Goal: Task Accomplishment & Management: Complete application form

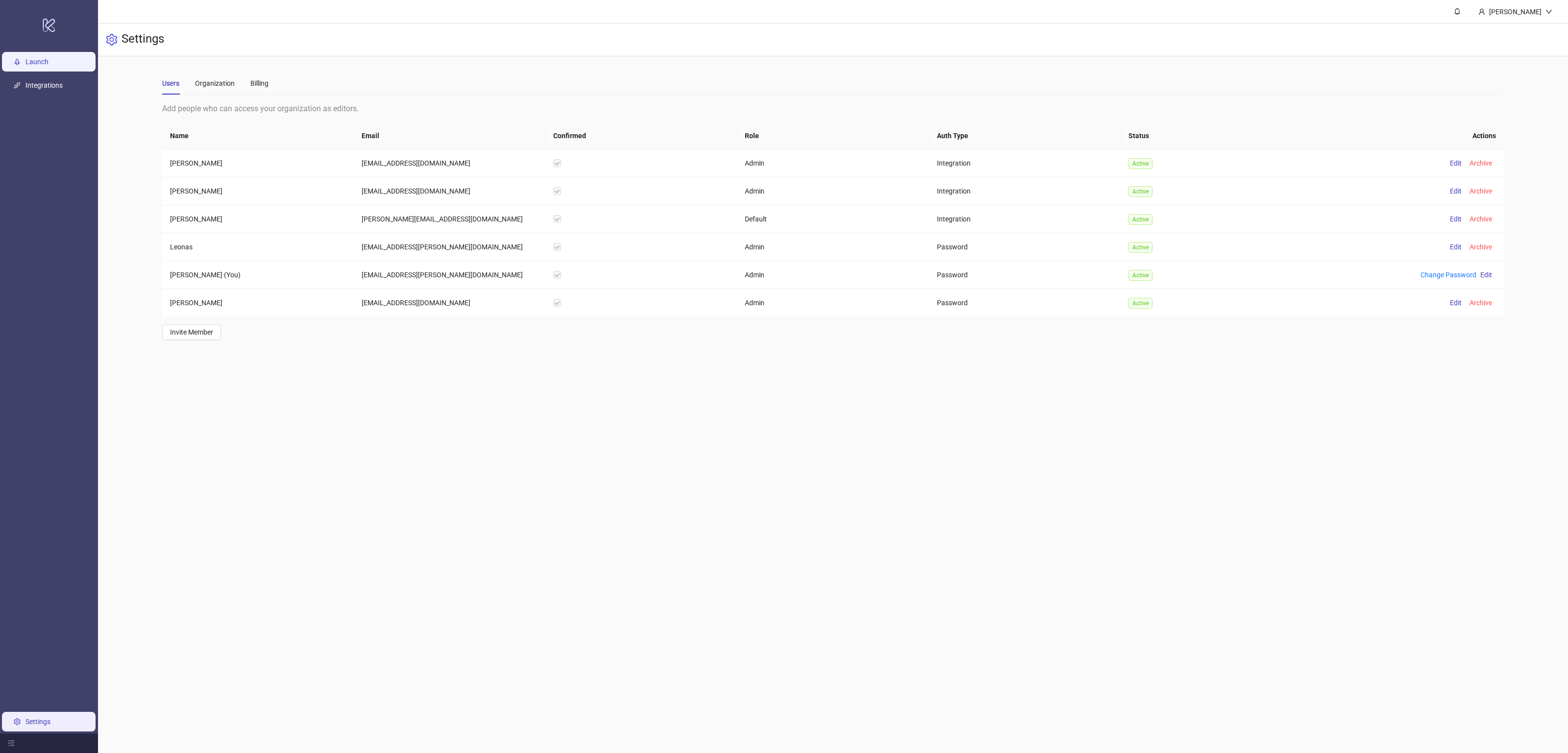
click at [26, 58] on link "Launch" at bounding box center [37, 61] width 23 height 8
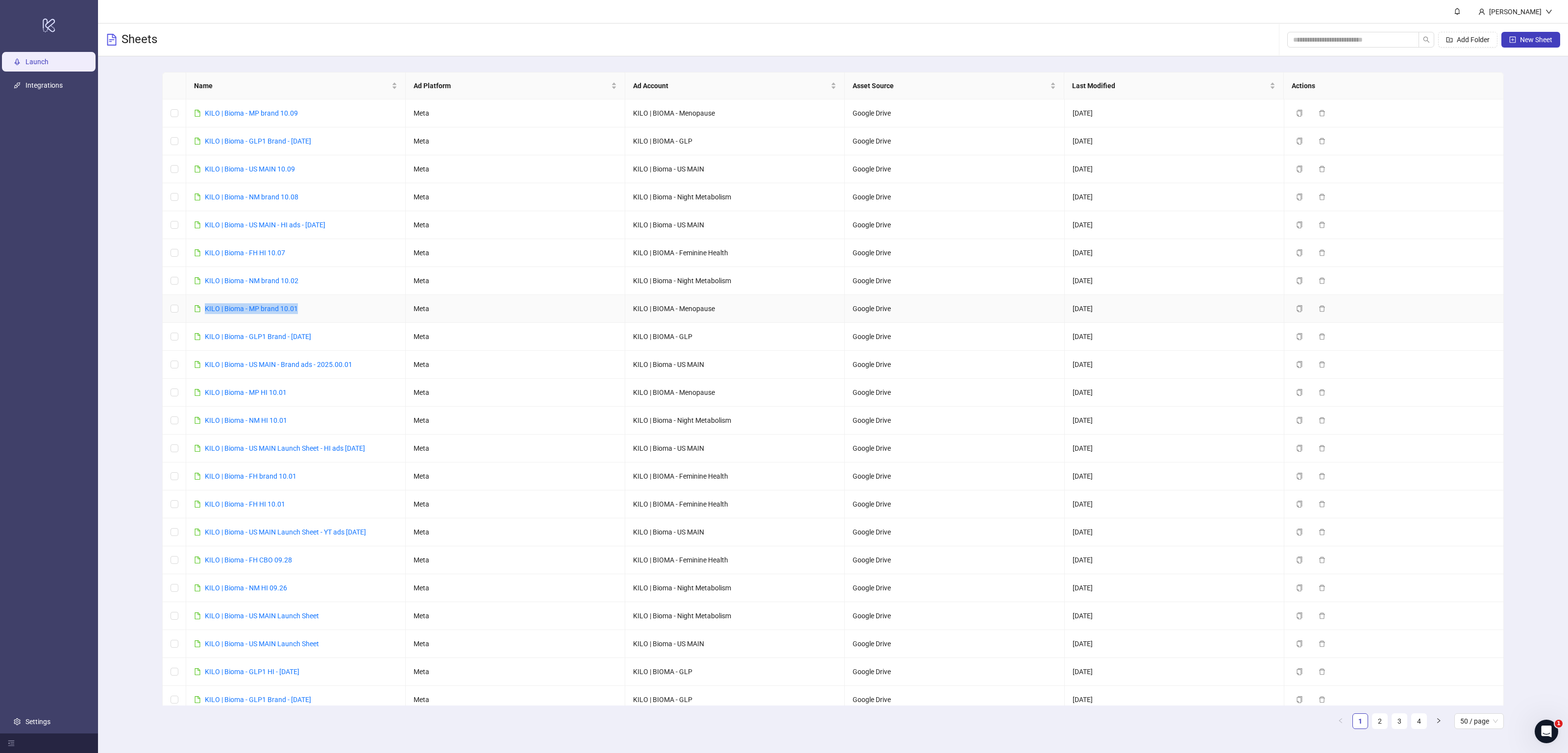
drag, startPoint x: 313, startPoint y: 310, endPoint x: 196, endPoint y: 307, distance: 117.0
click at [196, 307] on td "KILO | Bioma - MP brand 10.01" at bounding box center [296, 309] width 220 height 28
copy link "KILO | Bioma - MP brand 10.01"
click at [1557, 44] on button "New Sheet" at bounding box center [1531, 40] width 59 height 16
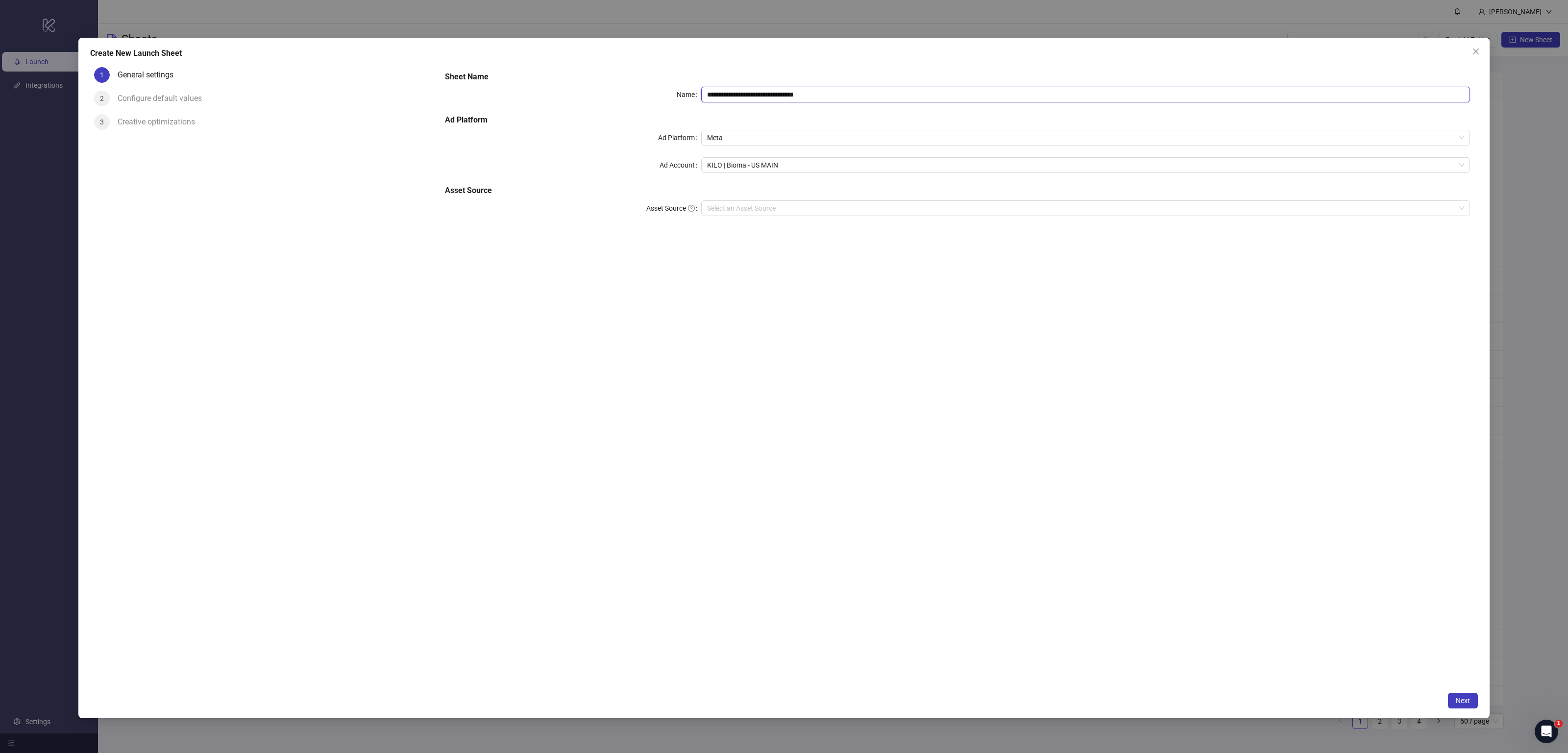
click at [875, 96] on input "**********" at bounding box center [1085, 94] width 769 height 16
paste input "text"
click at [769, 97] on input "**********" at bounding box center [1085, 94] width 769 height 16
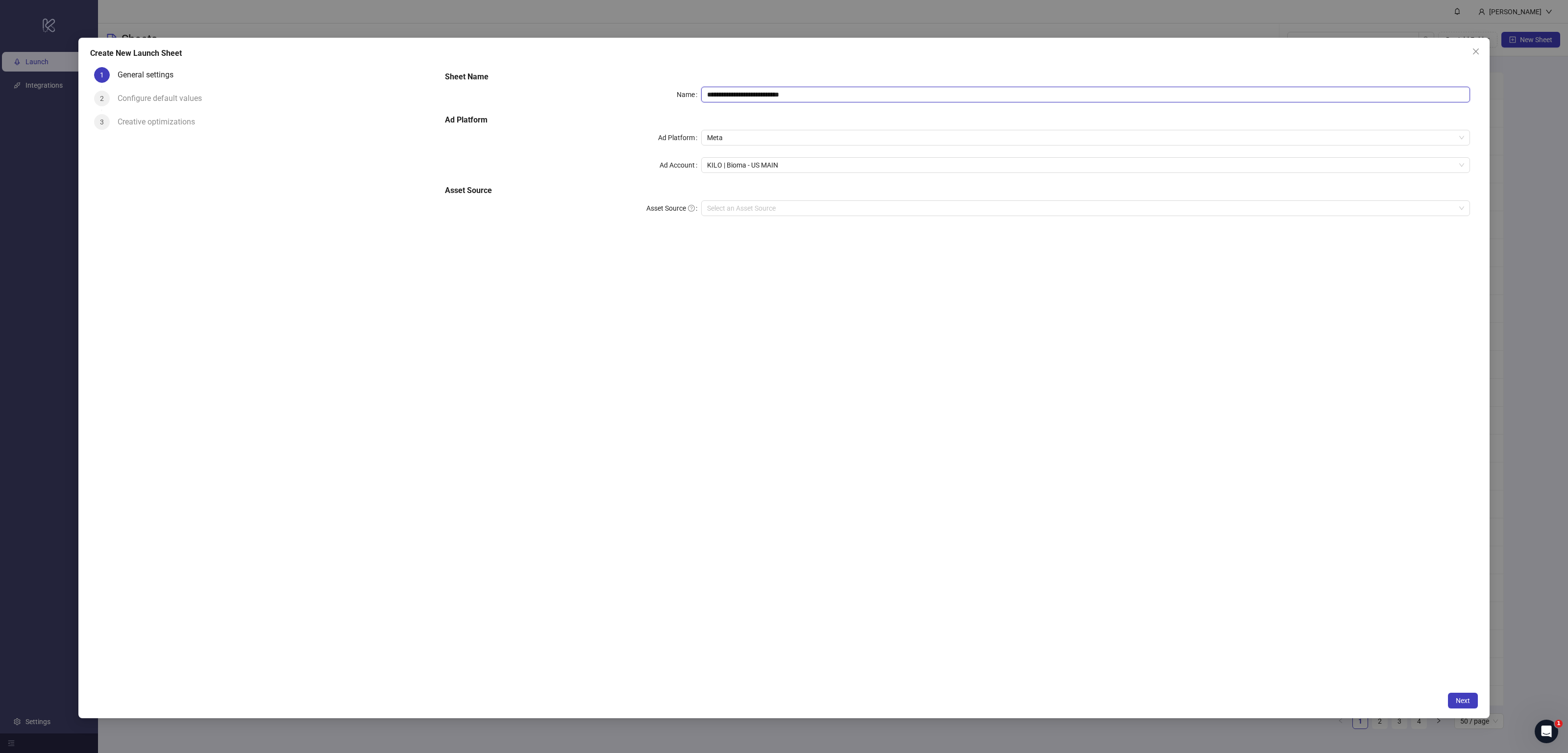
click at [769, 97] on input "**********" at bounding box center [1085, 94] width 769 height 16
click at [811, 95] on input "**********" at bounding box center [1085, 94] width 769 height 16
click at [754, 170] on span "KILO | Bioma - US MAIN" at bounding box center [1086, 165] width 757 height 15
type input "**********"
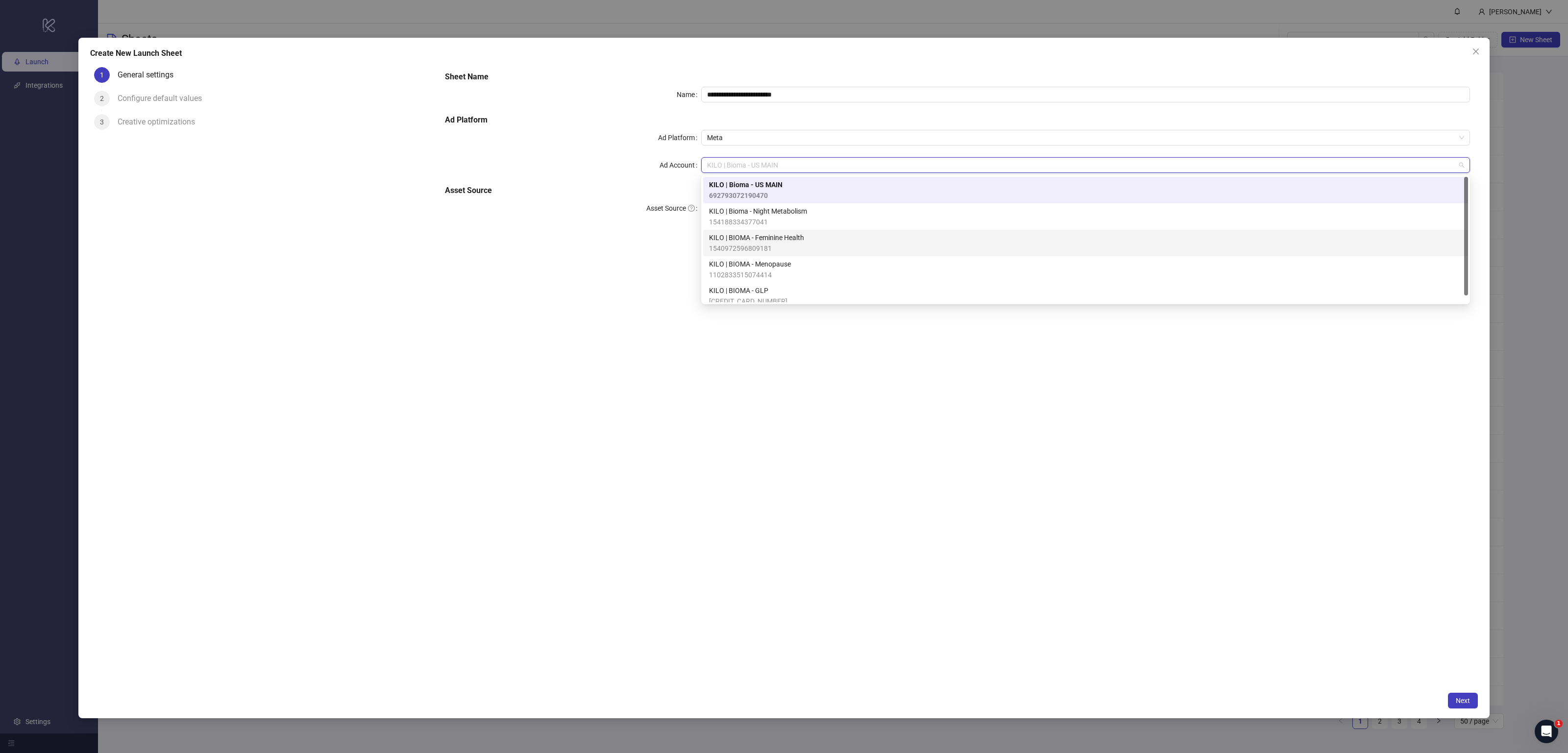
click at [759, 257] on div "KILO | BIOMA - Menopause 1102833515074414" at bounding box center [1085, 269] width 765 height 26
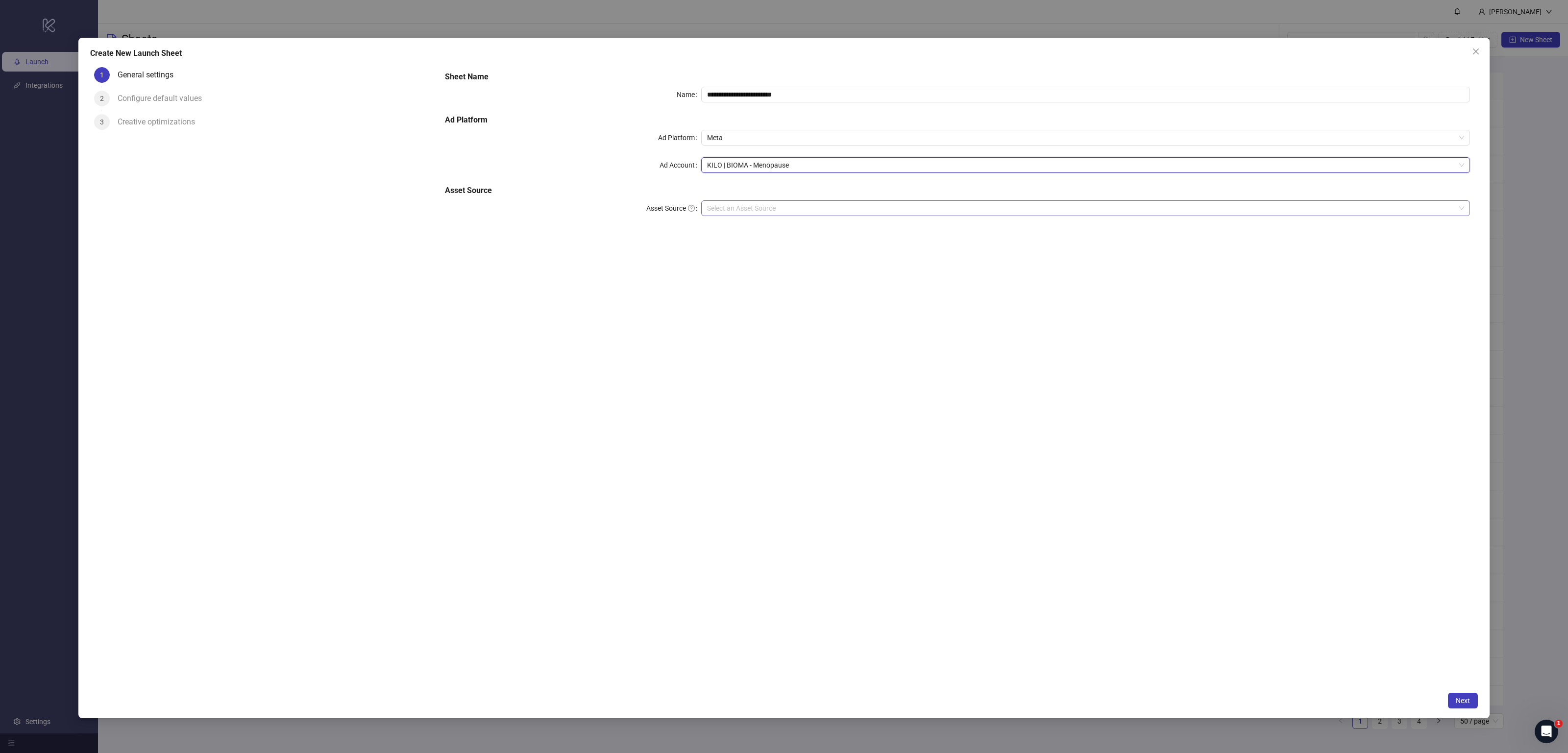
click at [796, 211] on input "Asset Source" at bounding box center [1081, 208] width 748 height 15
click at [780, 232] on div "Google Drive" at bounding box center [1085, 228] width 753 height 11
click at [1250, 233] on input "Main Folder" at bounding box center [1081, 236] width 748 height 15
click at [1457, 699] on span "Next" at bounding box center [1463, 701] width 14 height 8
click at [737, 118] on div at bounding box center [957, 175] width 1033 height 217
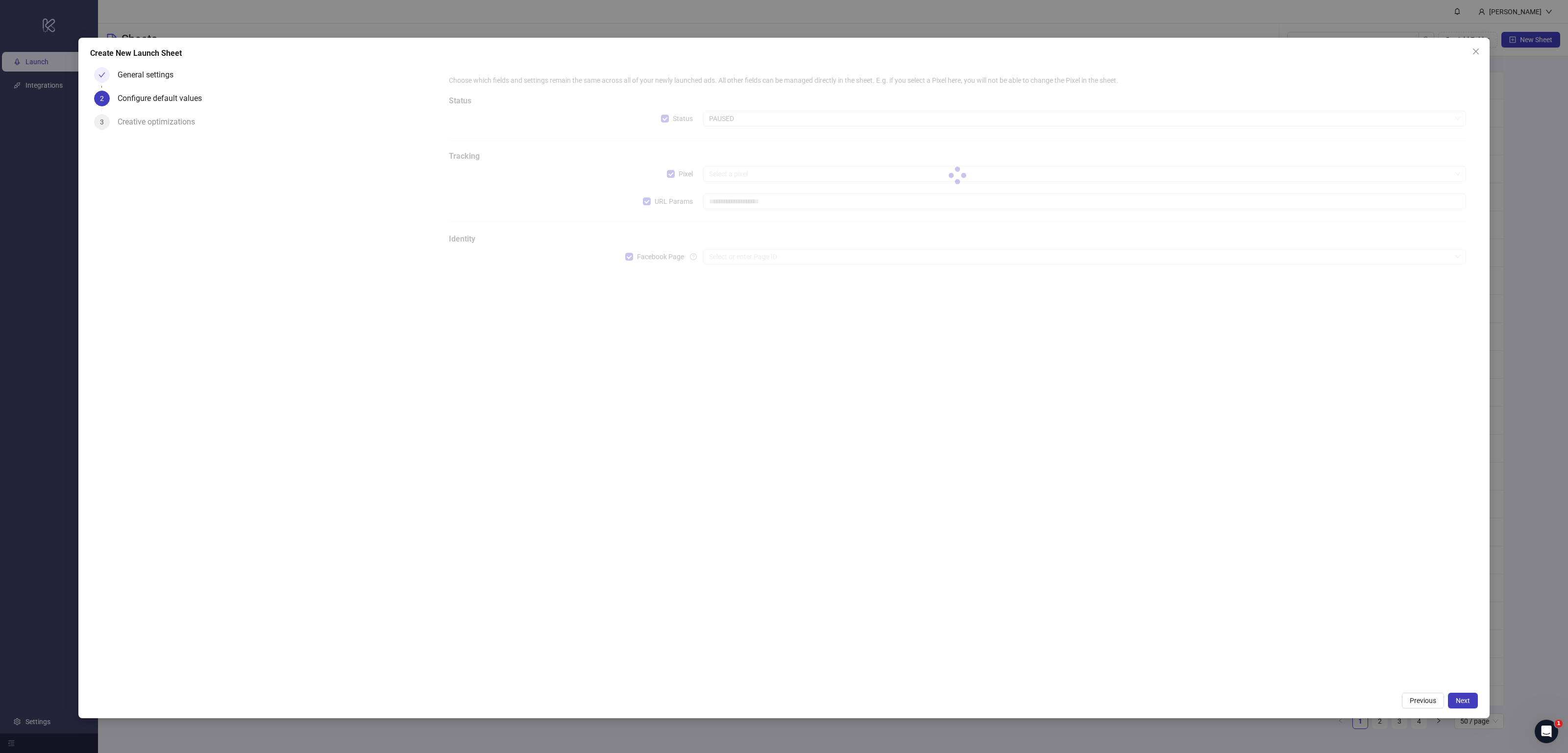
click at [730, 120] on div at bounding box center [957, 175] width 1033 height 217
type input "**********"
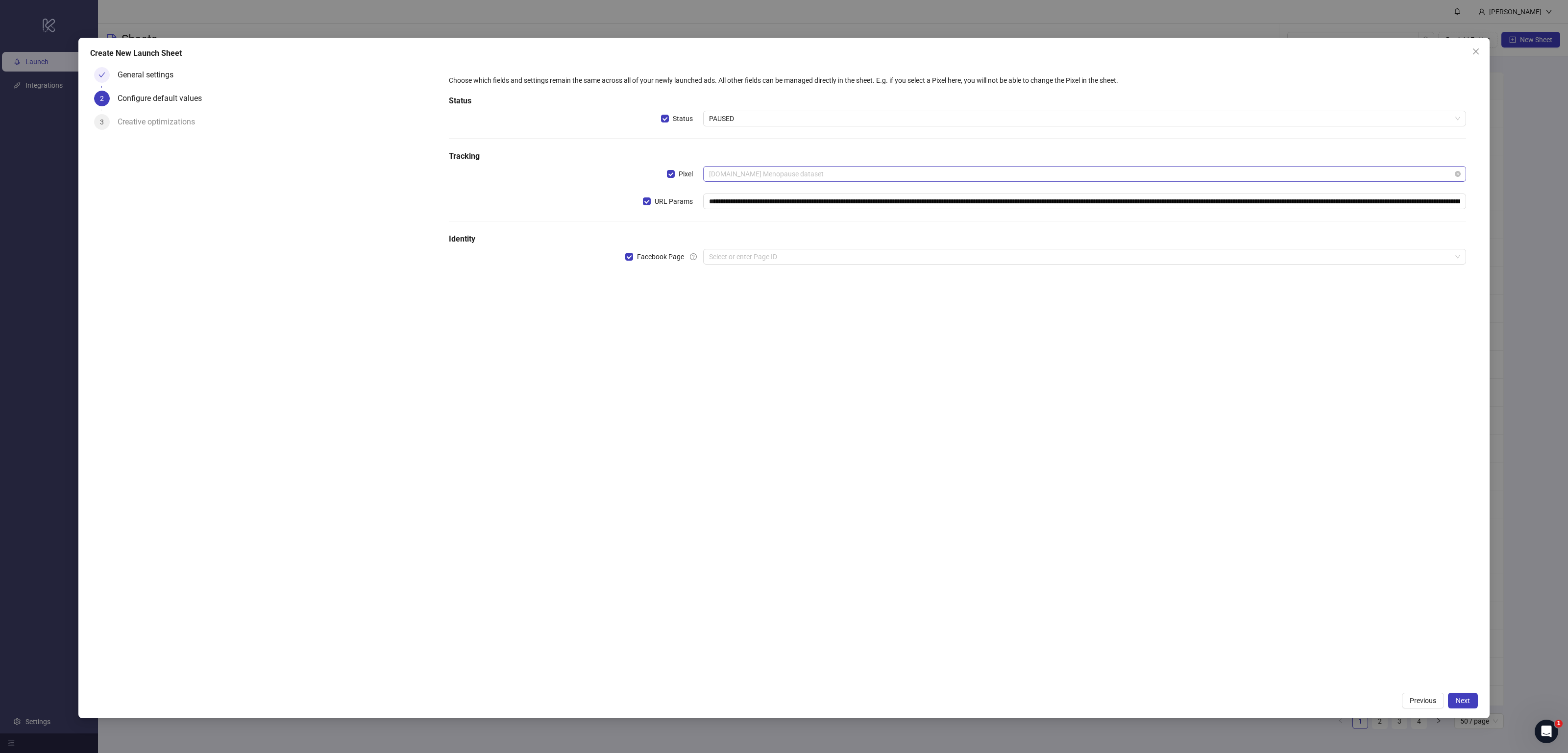
click at [747, 177] on span "[DOMAIN_NAME] Menopause dataset" at bounding box center [1085, 174] width 751 height 15
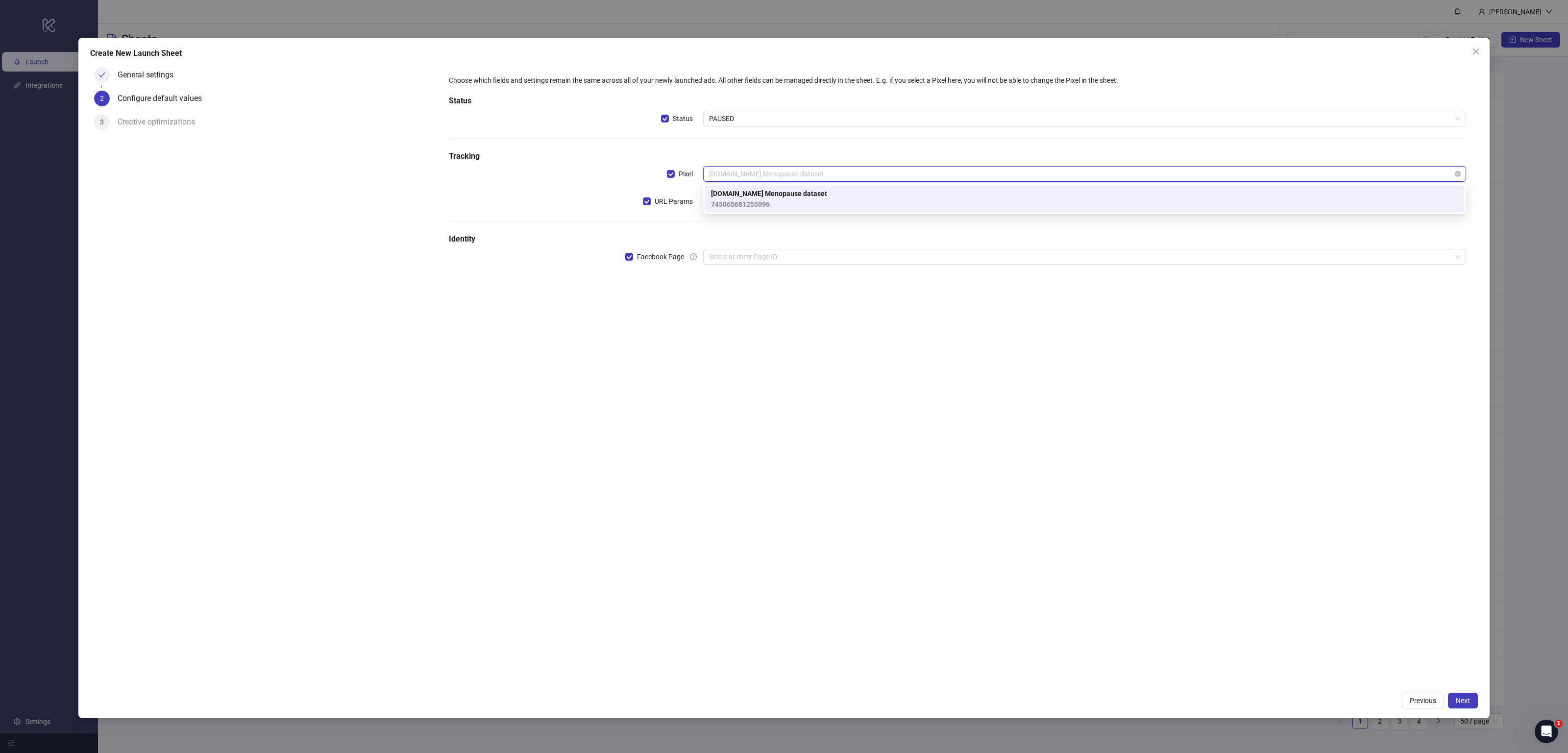
click at [747, 177] on span "[DOMAIN_NAME] Menopause dataset" at bounding box center [1085, 174] width 751 height 15
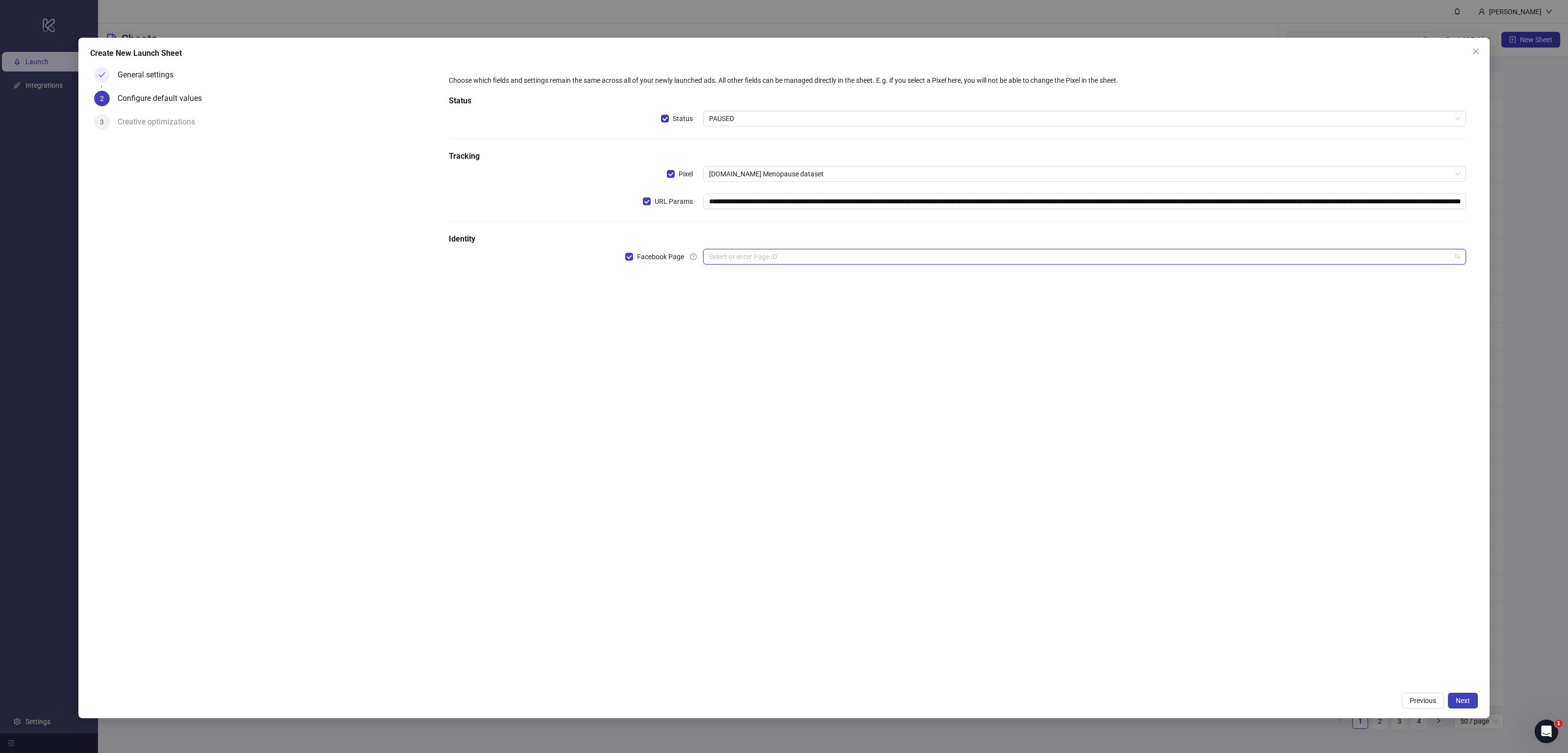
click at [742, 251] on input "search" at bounding box center [1080, 257] width 743 height 15
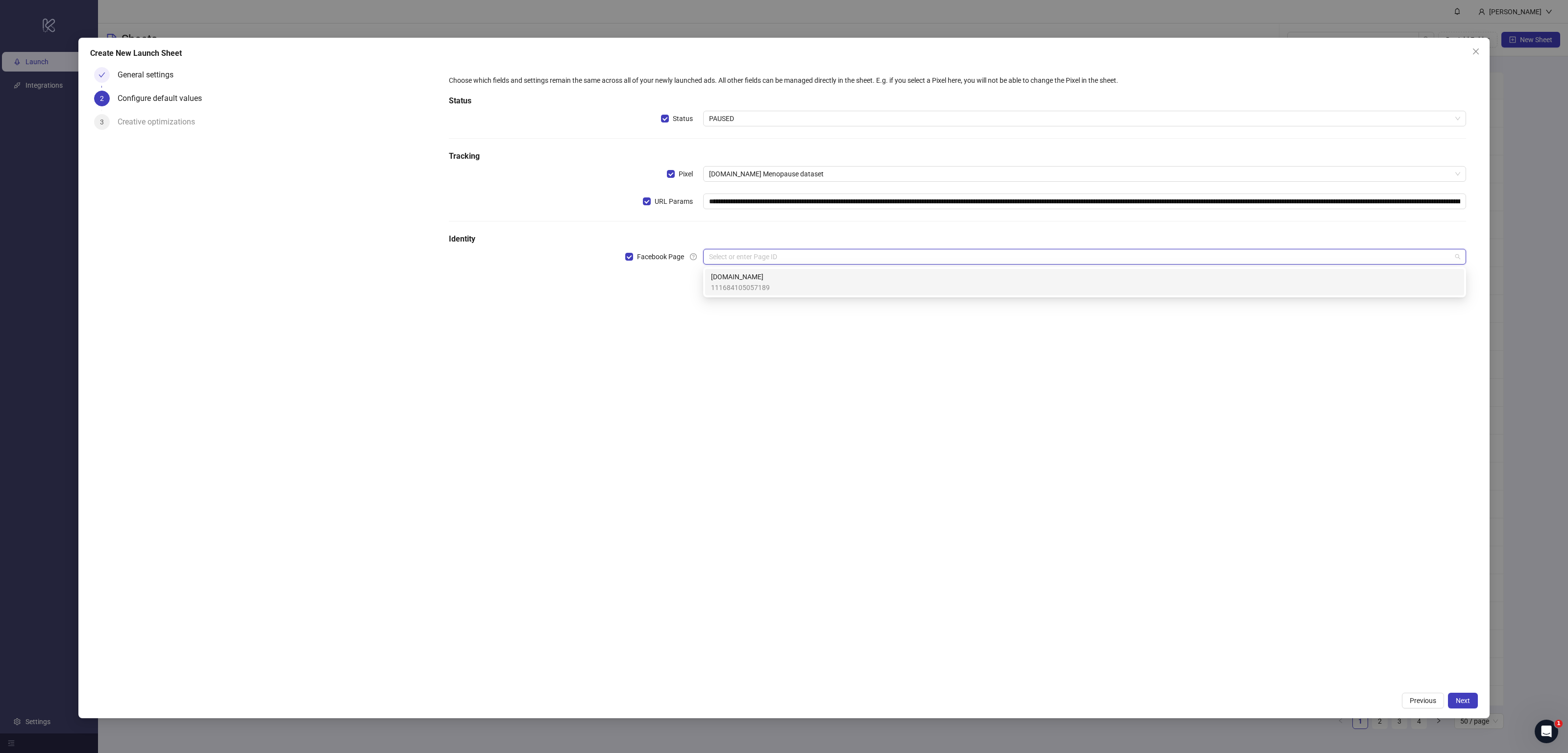
click at [741, 278] on span "[DOMAIN_NAME]" at bounding box center [740, 277] width 59 height 11
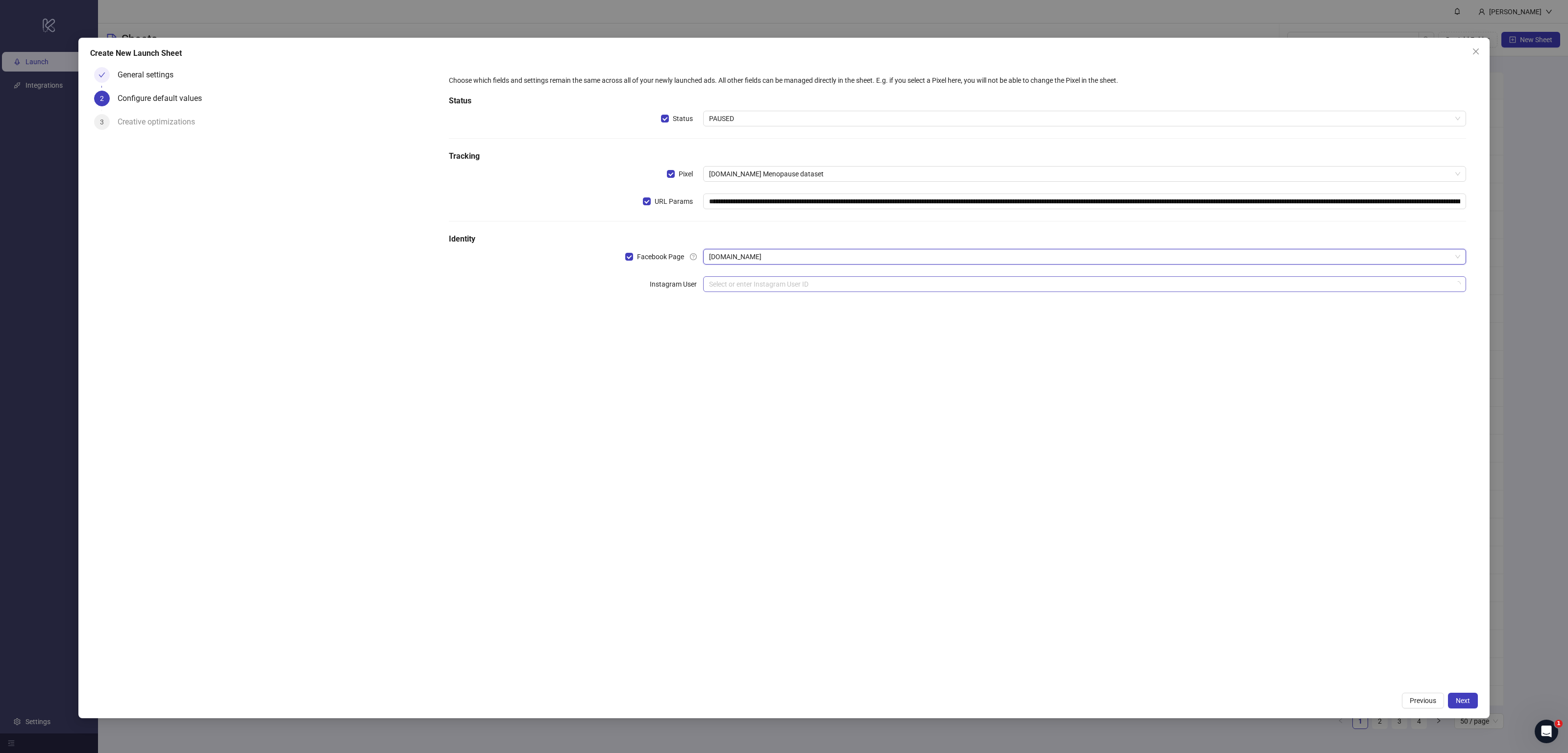
click at [740, 289] on input "search" at bounding box center [1080, 284] width 743 height 15
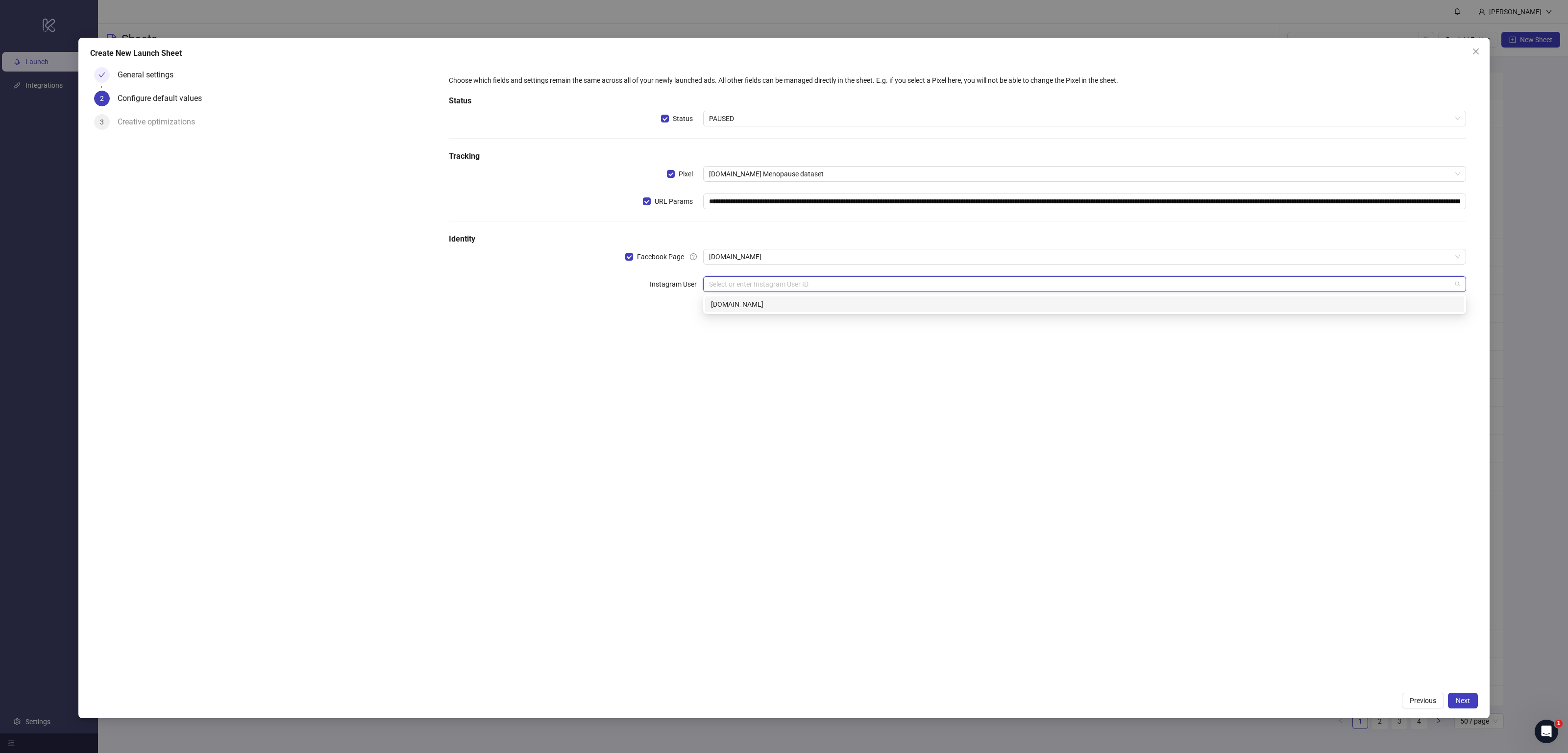
click at [737, 309] on div "[DOMAIN_NAME]" at bounding box center [1085, 304] width 747 height 11
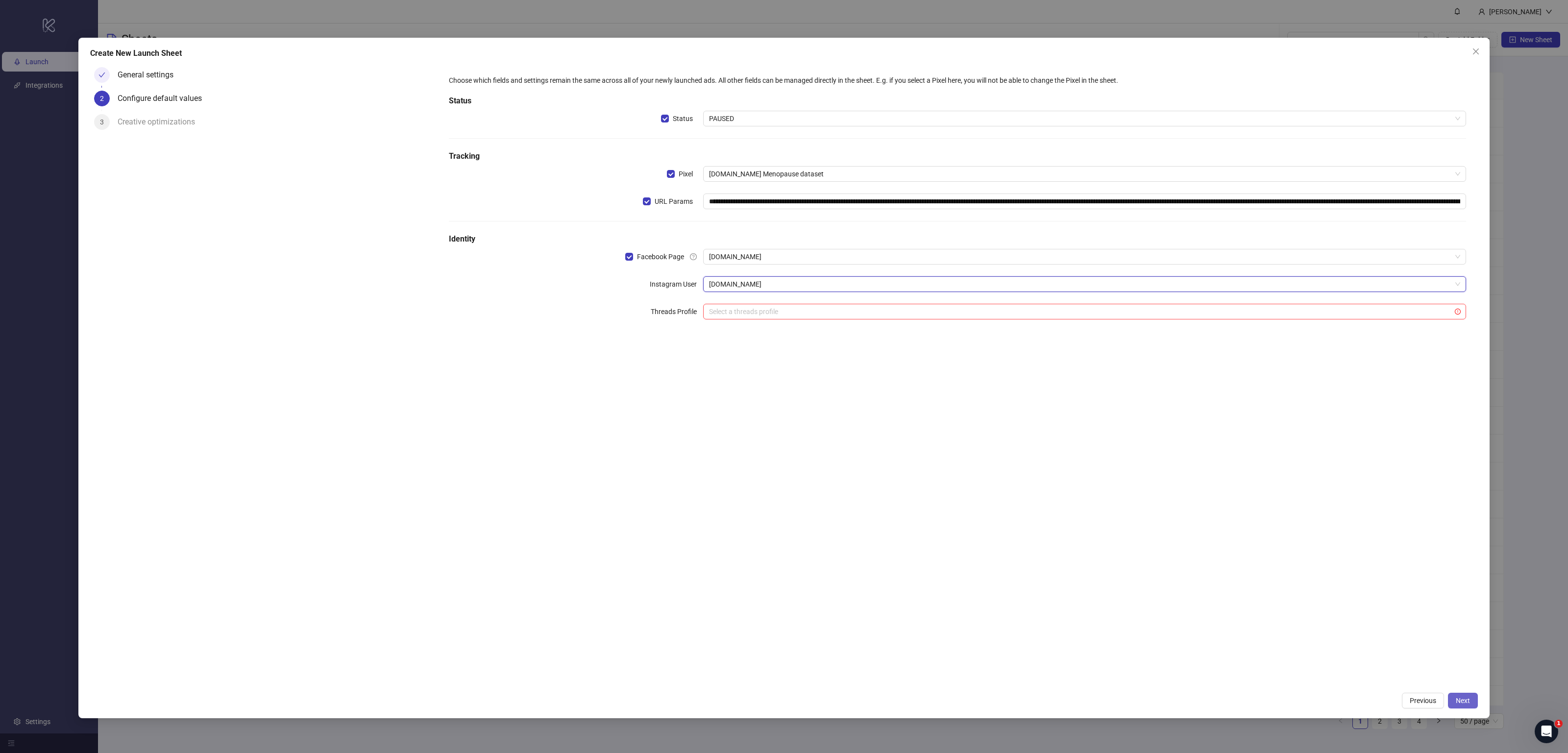
click at [1464, 704] on span "Next" at bounding box center [1463, 701] width 14 height 8
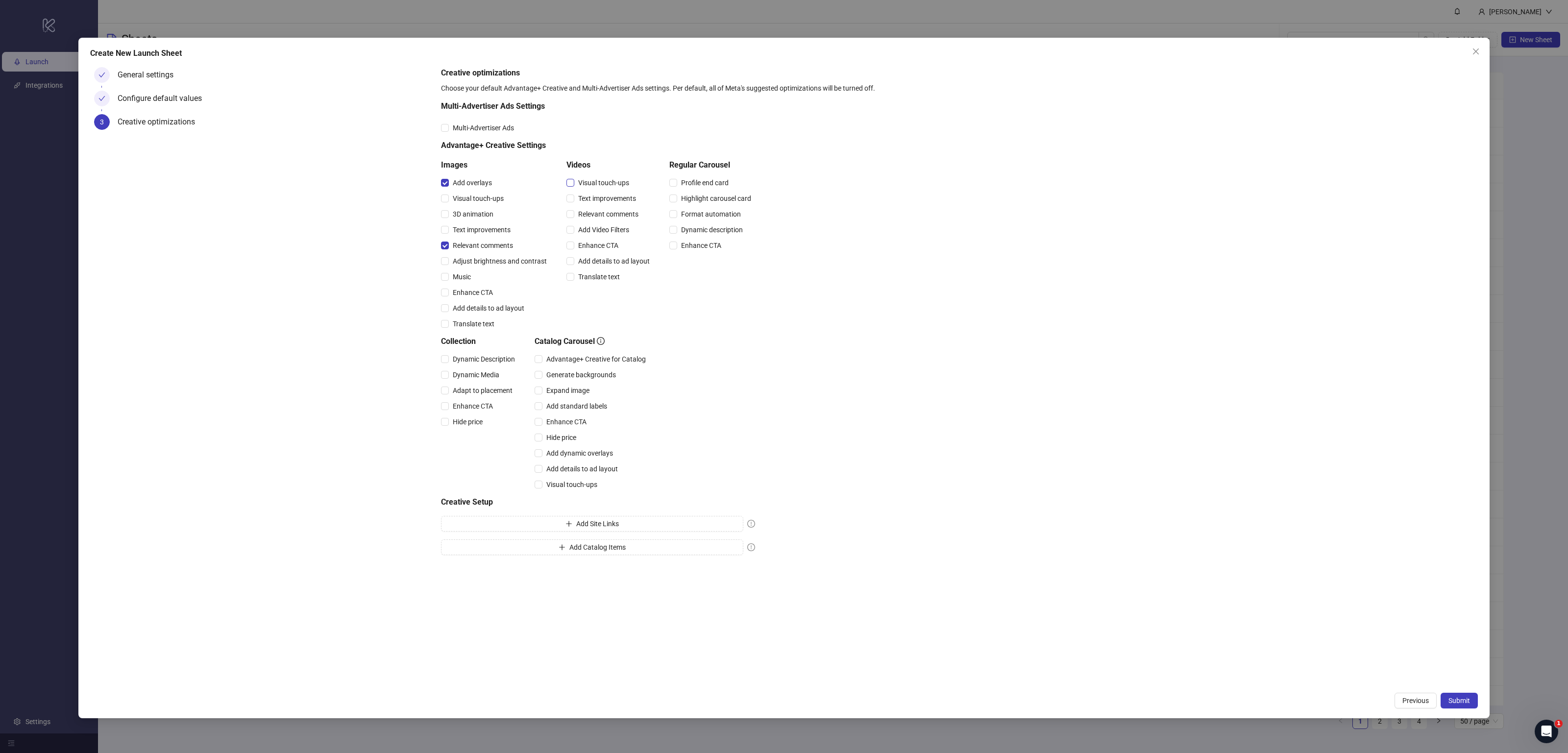
click at [604, 182] on span "Visual touch-ups" at bounding box center [603, 183] width 59 height 11
click at [591, 215] on span "Relevant comments" at bounding box center [608, 214] width 68 height 11
click at [1463, 702] on span "Submit" at bounding box center [1459, 701] width 21 height 8
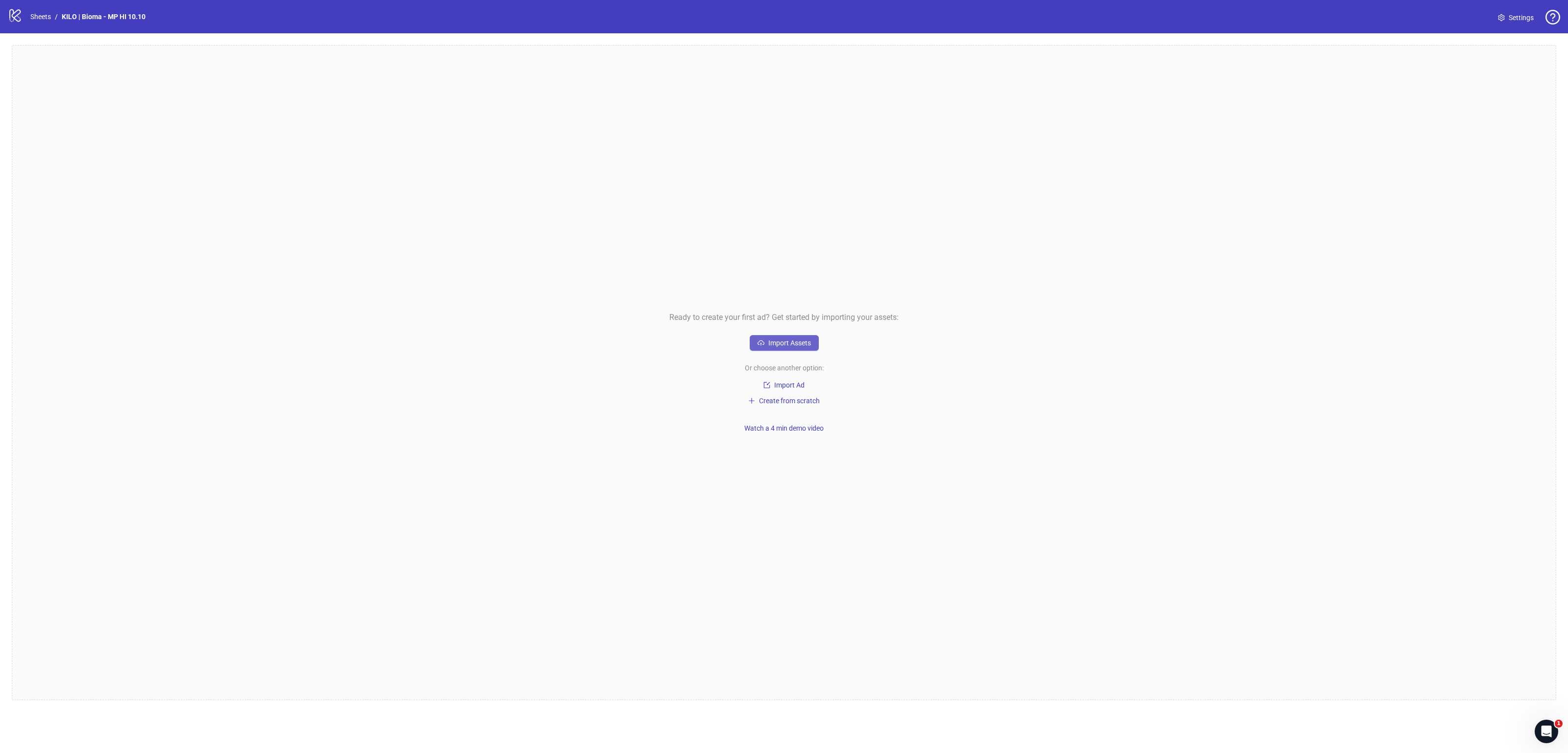
click at [816, 346] on button "Import Assets" at bounding box center [785, 343] width 69 height 16
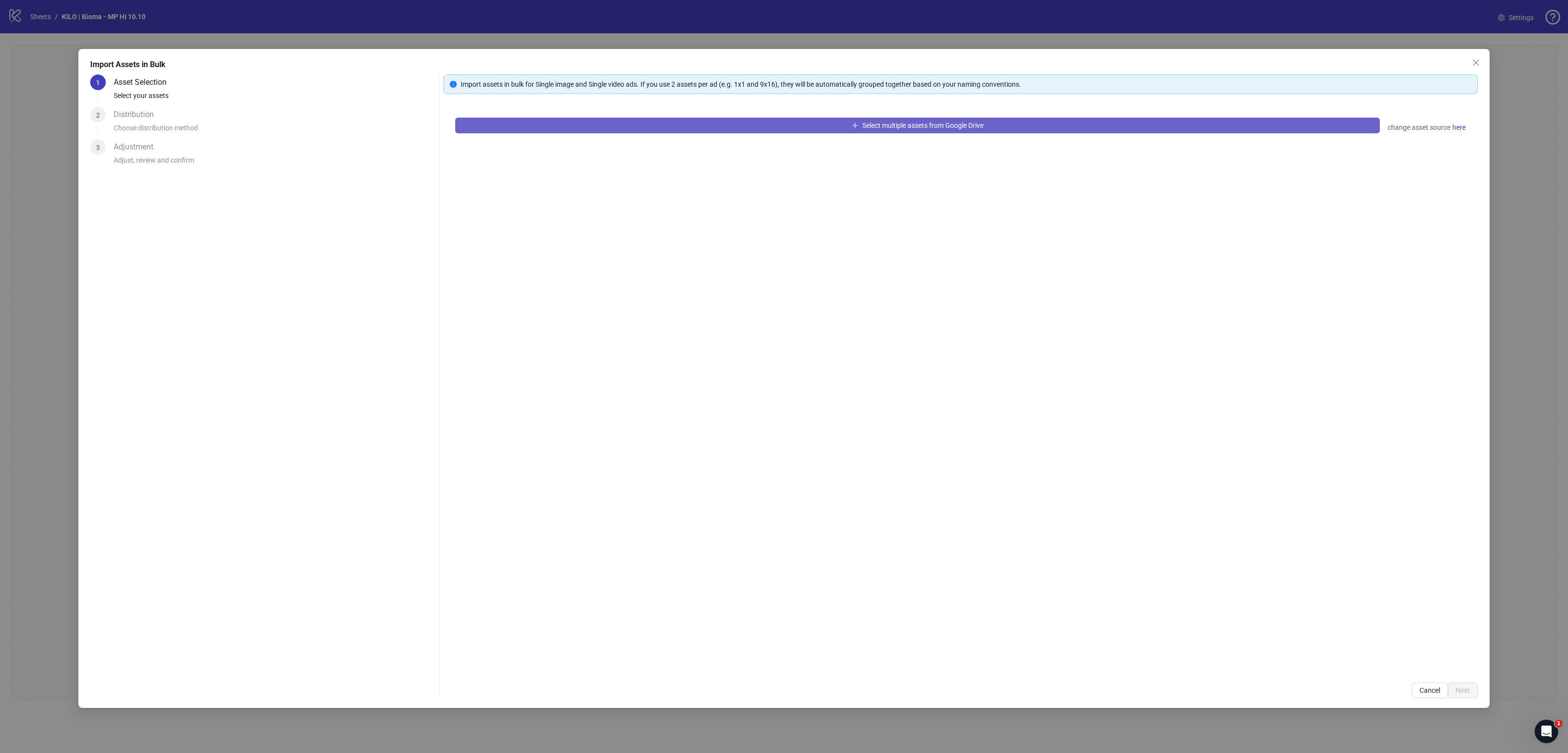
click at [936, 122] on span "Select multiple assets from Google Drive" at bounding box center [923, 125] width 121 height 8
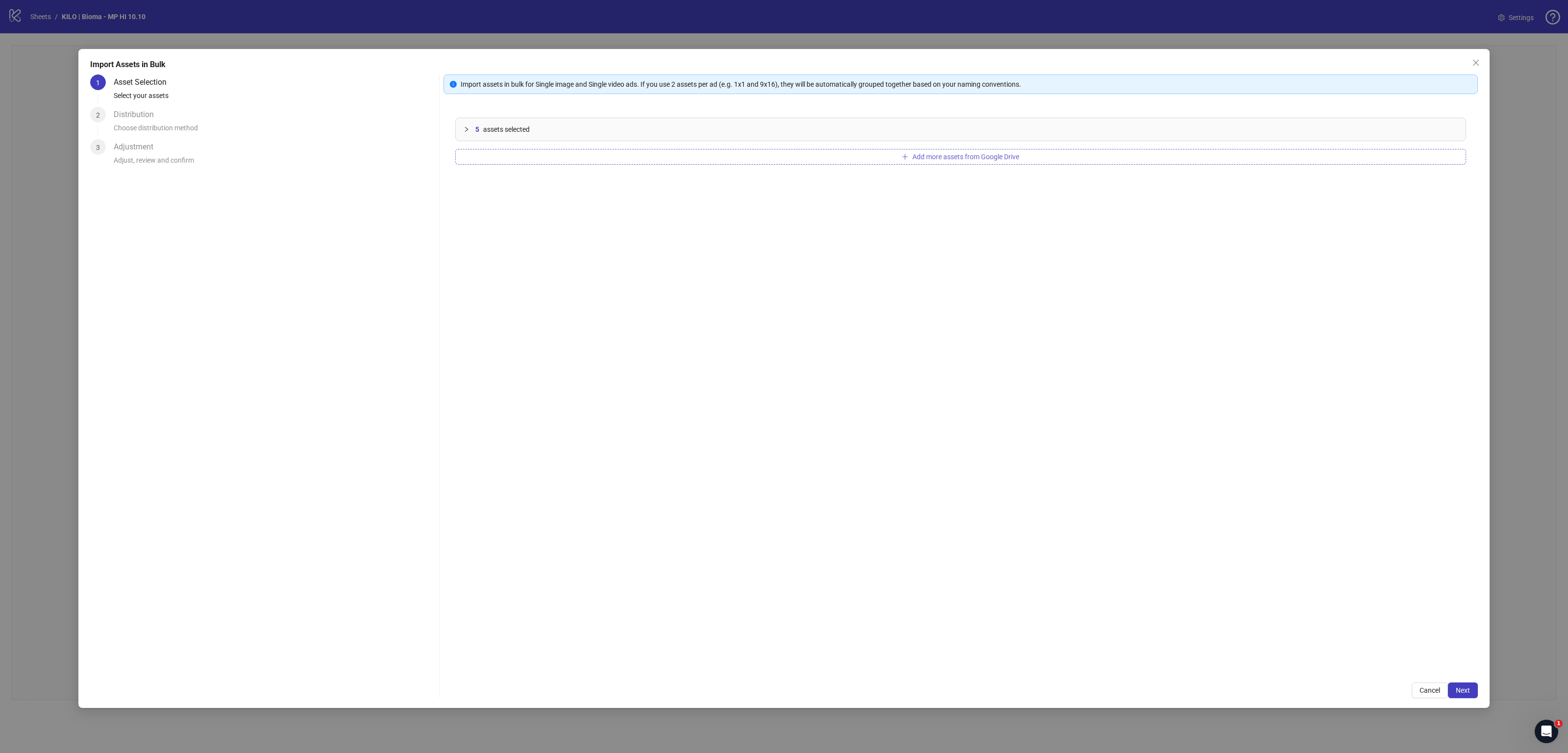
click at [786, 161] on button "Add more assets from Google Drive" at bounding box center [961, 157] width 1011 height 16
click at [920, 144] on div "10 assets selected Add more assets from Google Drive" at bounding box center [961, 388] width 1034 height 565
click at [912, 153] on span "Add more assets from Google Drive" at bounding box center [965, 156] width 107 height 8
click at [1464, 694] on span "Next" at bounding box center [1463, 690] width 14 height 8
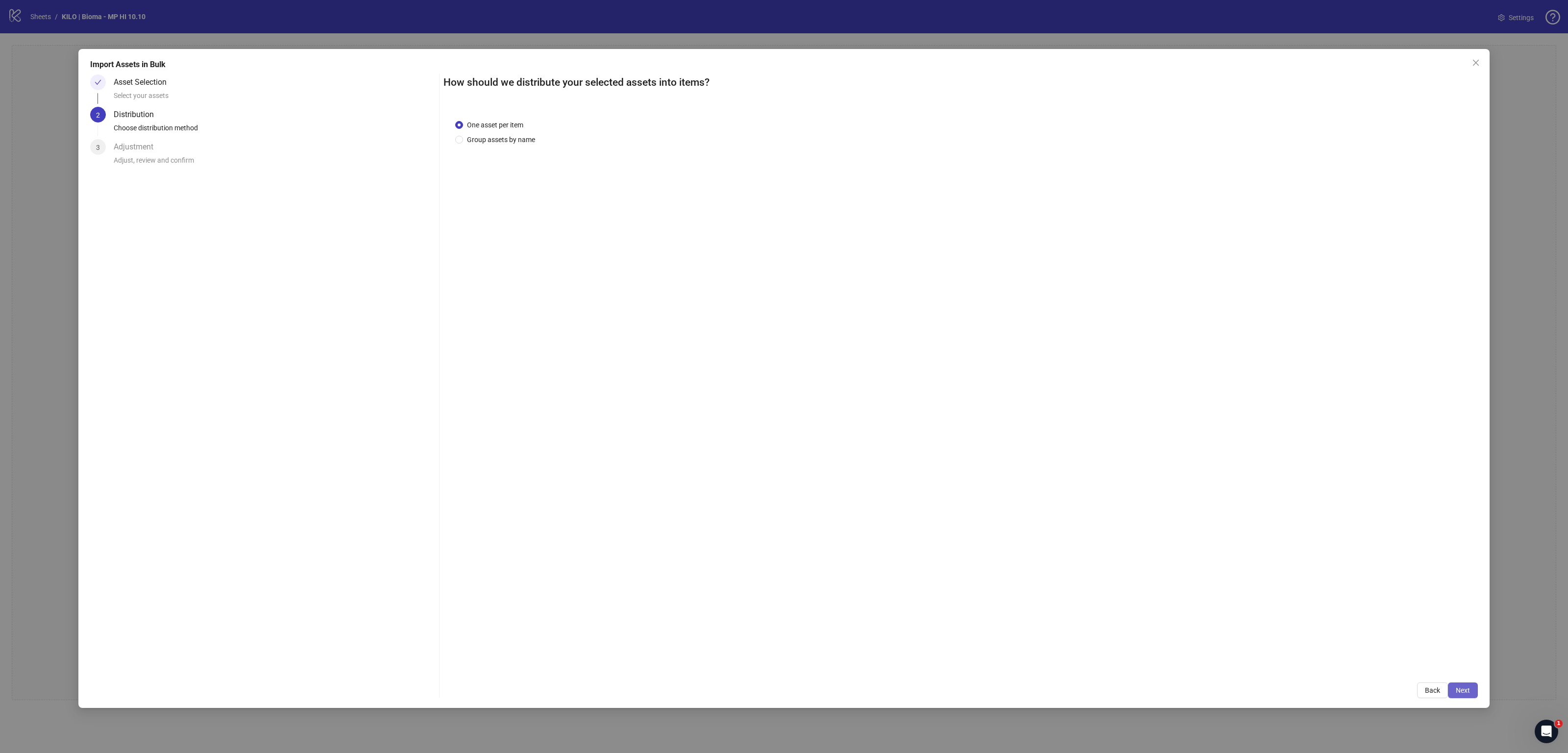
click at [1466, 693] on span "Next" at bounding box center [1463, 690] width 14 height 8
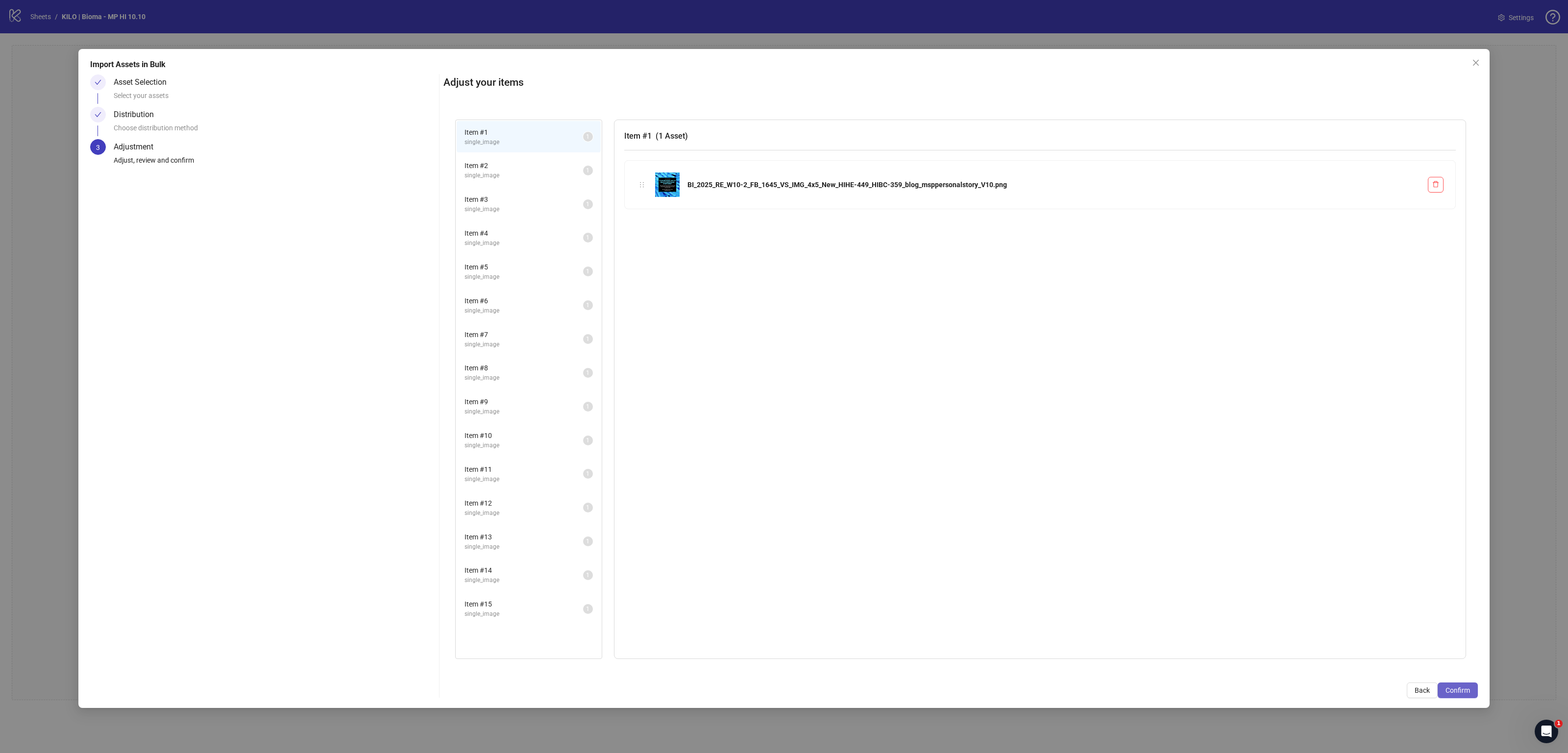
click at [1460, 689] on span "Confirm" at bounding box center [1458, 690] width 24 height 8
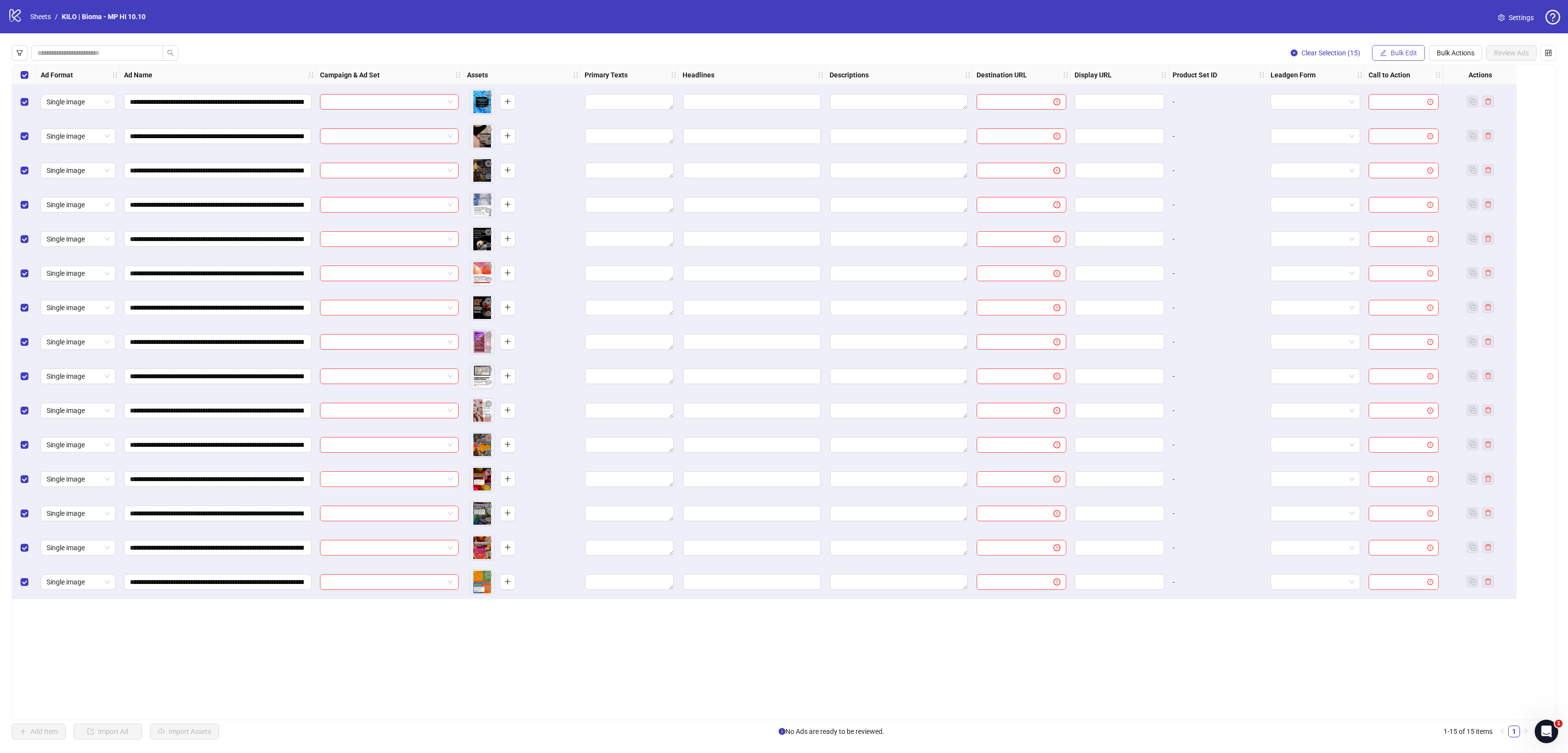
click at [1404, 48] on button "Bulk Edit" at bounding box center [1398, 53] width 53 height 16
click at [1393, 164] on span "Destination URL" at bounding box center [1407, 167] width 58 height 11
click at [1370, 100] on input "text" at bounding box center [1367, 96] width 177 height 11
paste input "**********"
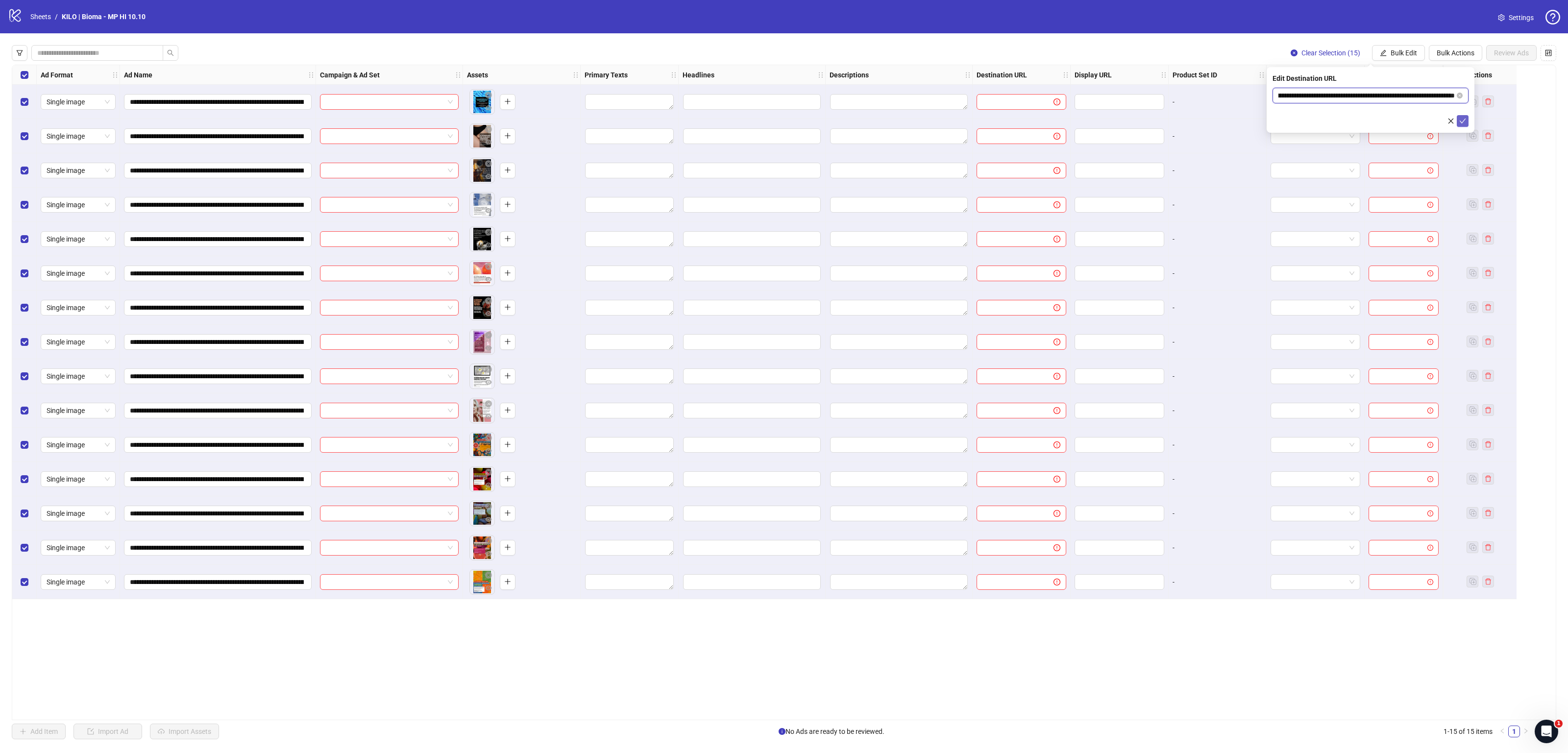
type input "**********"
click at [1461, 118] on icon "check" at bounding box center [1462, 121] width 7 height 7
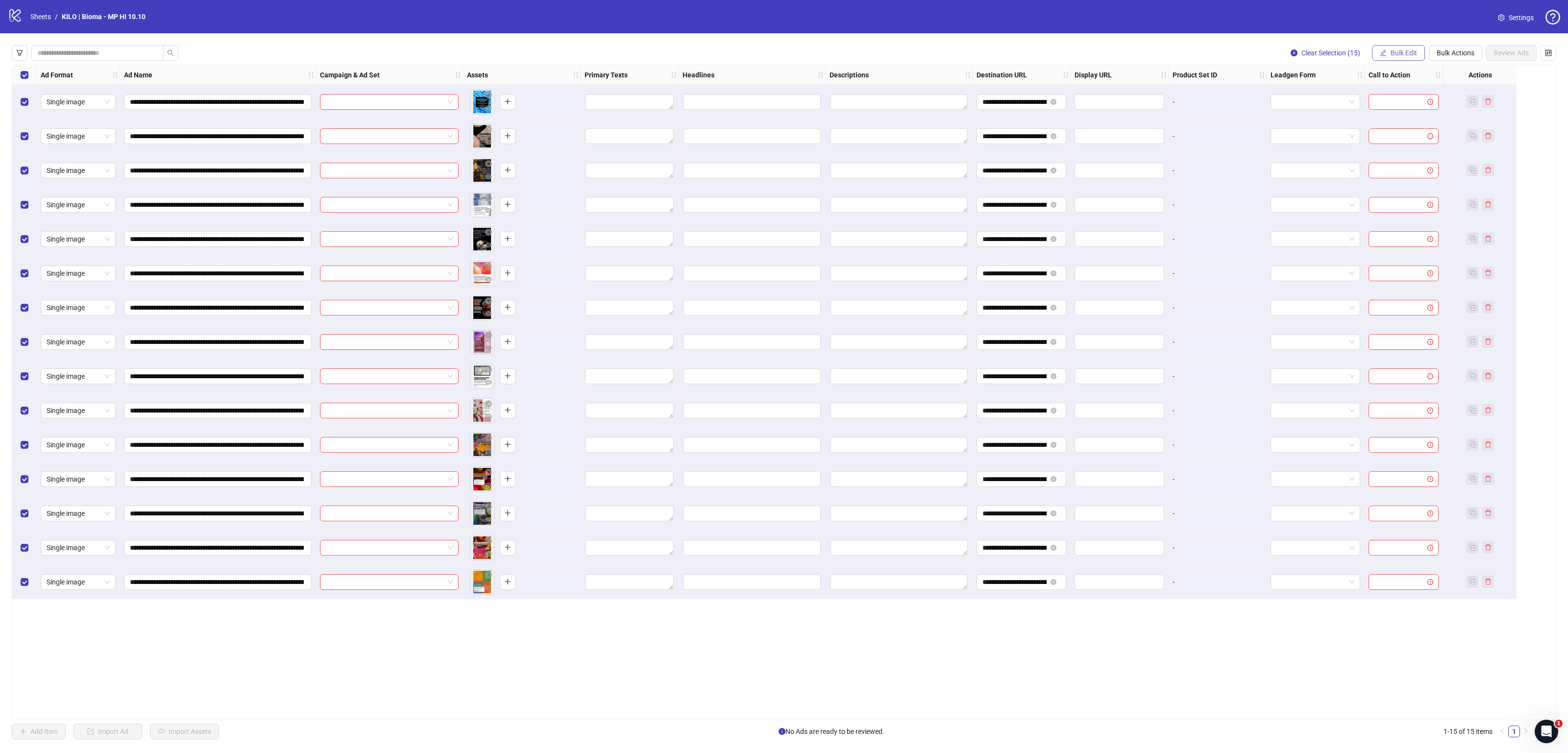
click at [1409, 51] on span "Bulk Edit" at bounding box center [1404, 52] width 26 height 8
click at [1398, 205] on li "Product Set ID" at bounding box center [1407, 198] width 70 height 16
click at [1393, 211] on span "Call to Action" at bounding box center [1407, 214] width 58 height 11
click at [1379, 104] on form "Select call to action" at bounding box center [1371, 107] width 196 height 39
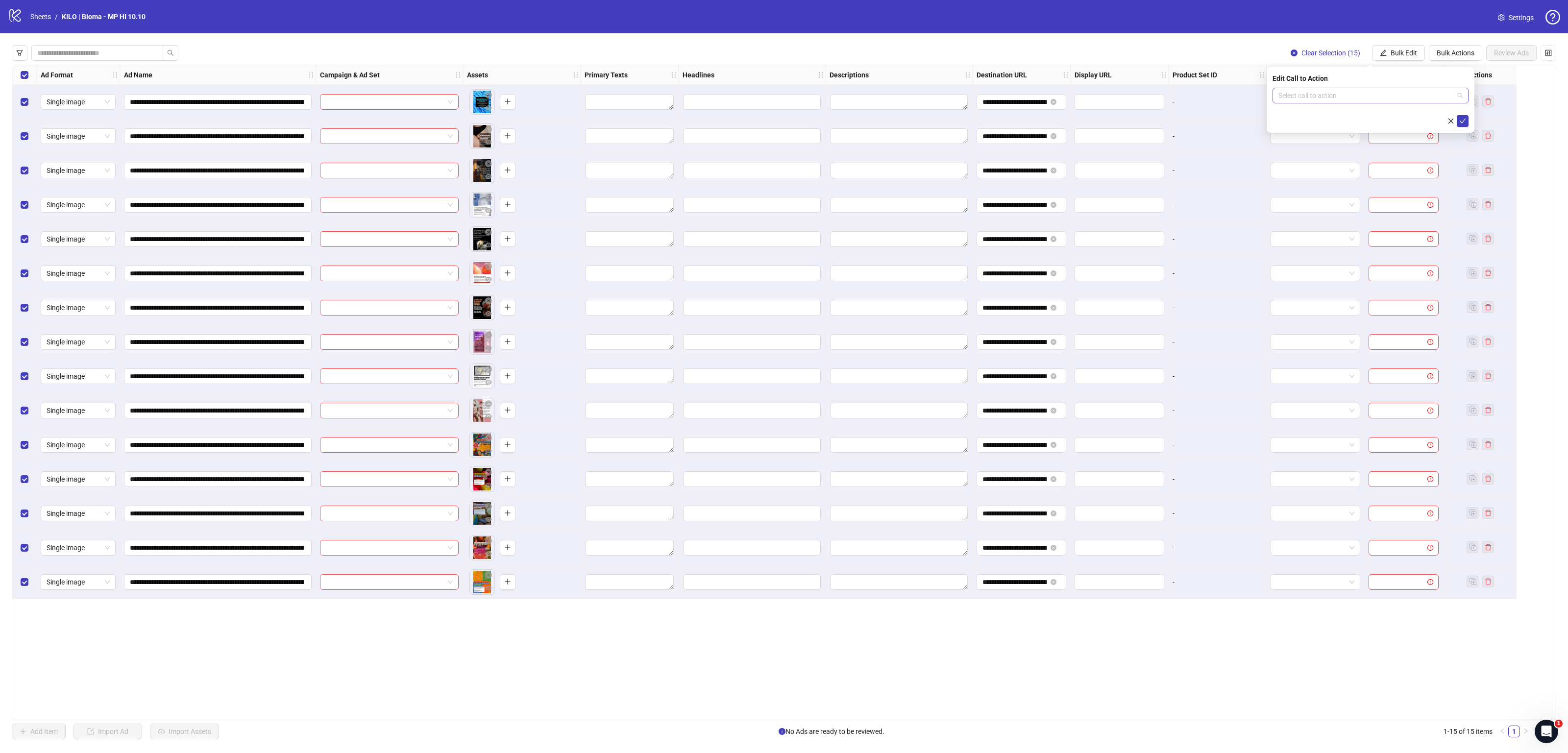
click at [1371, 103] on div "Select call to action" at bounding box center [1371, 96] width 196 height 16
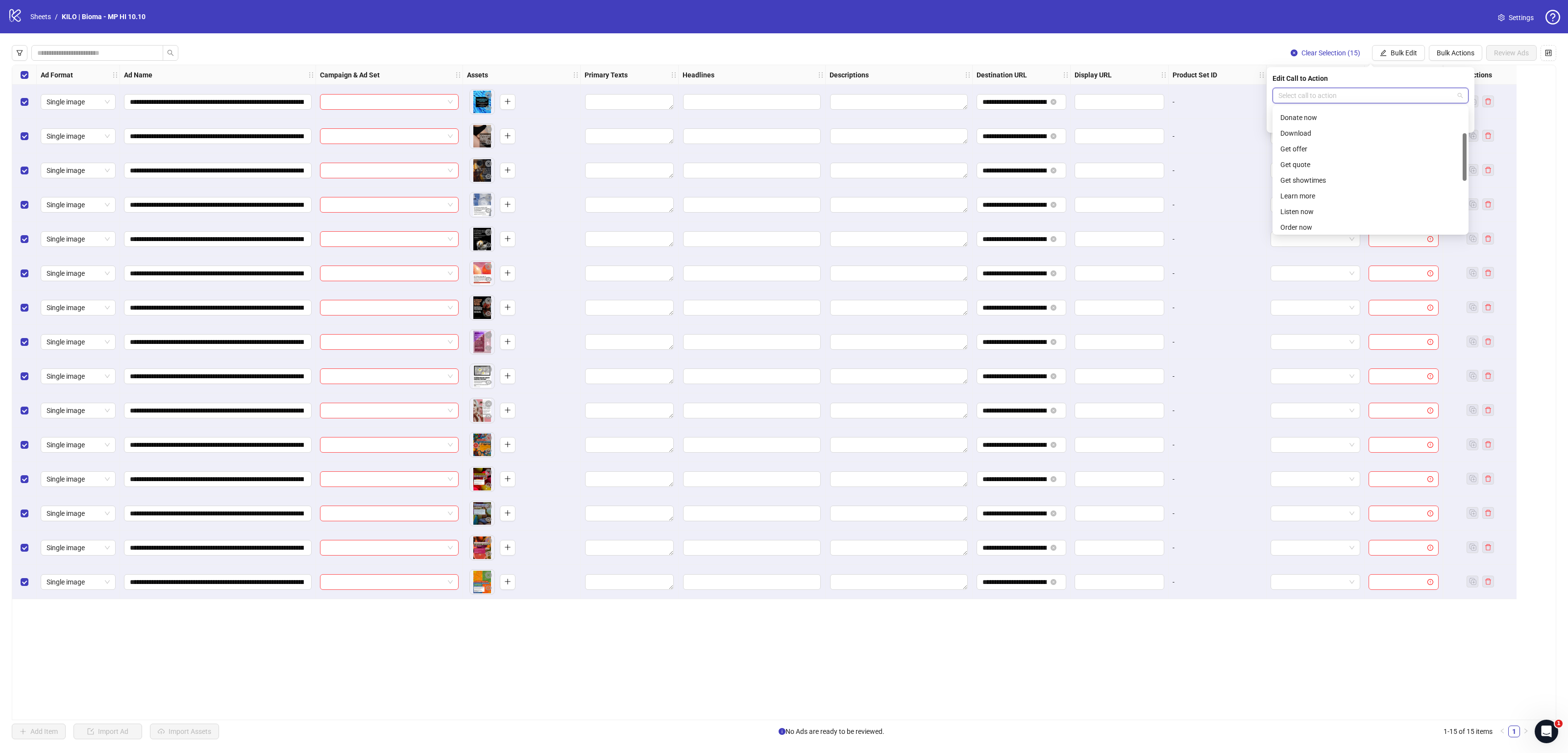
scroll to position [69, 0]
click at [1321, 186] on div "Learn more" at bounding box center [1370, 187] width 180 height 11
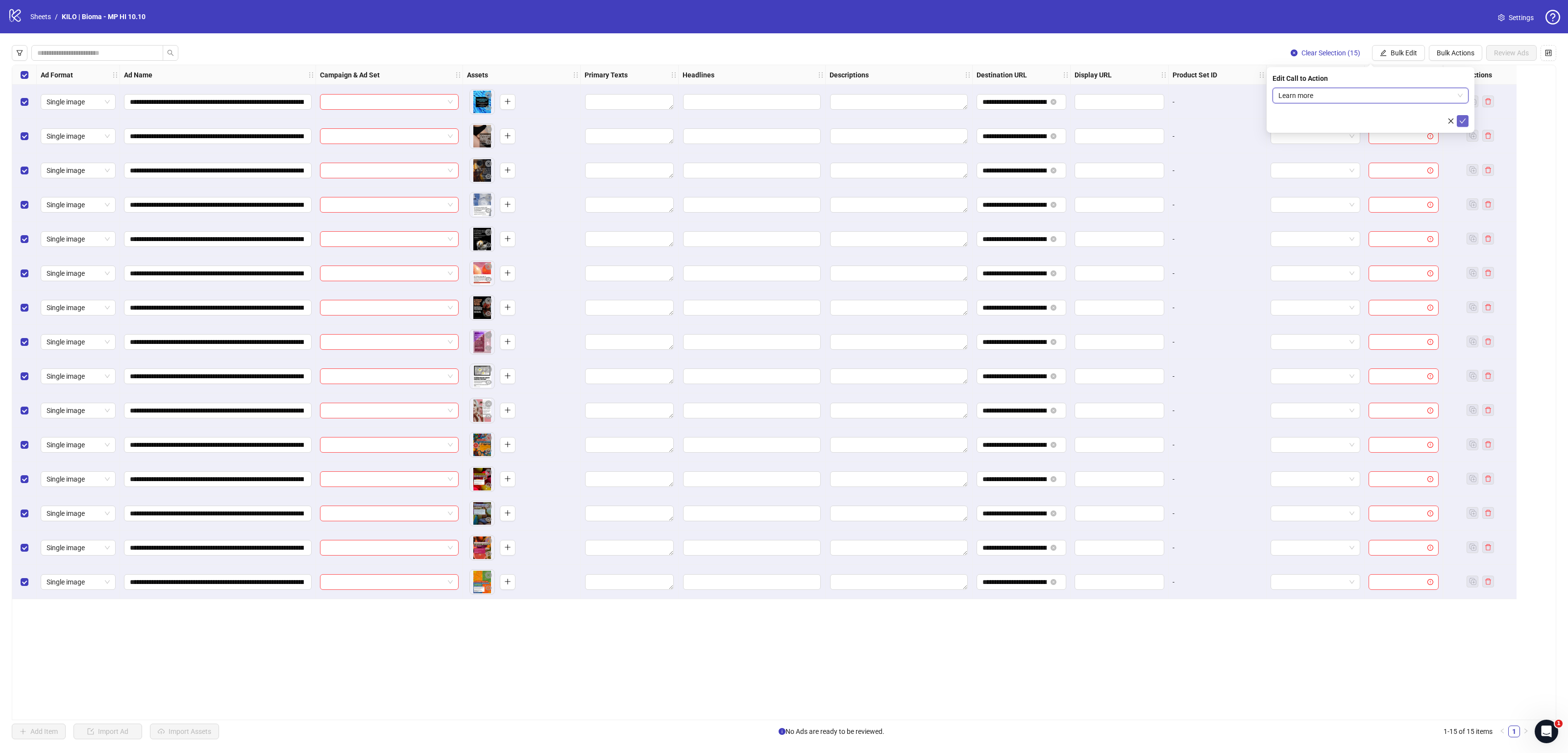
click at [1461, 124] on span "submit" at bounding box center [1462, 121] width 7 height 8
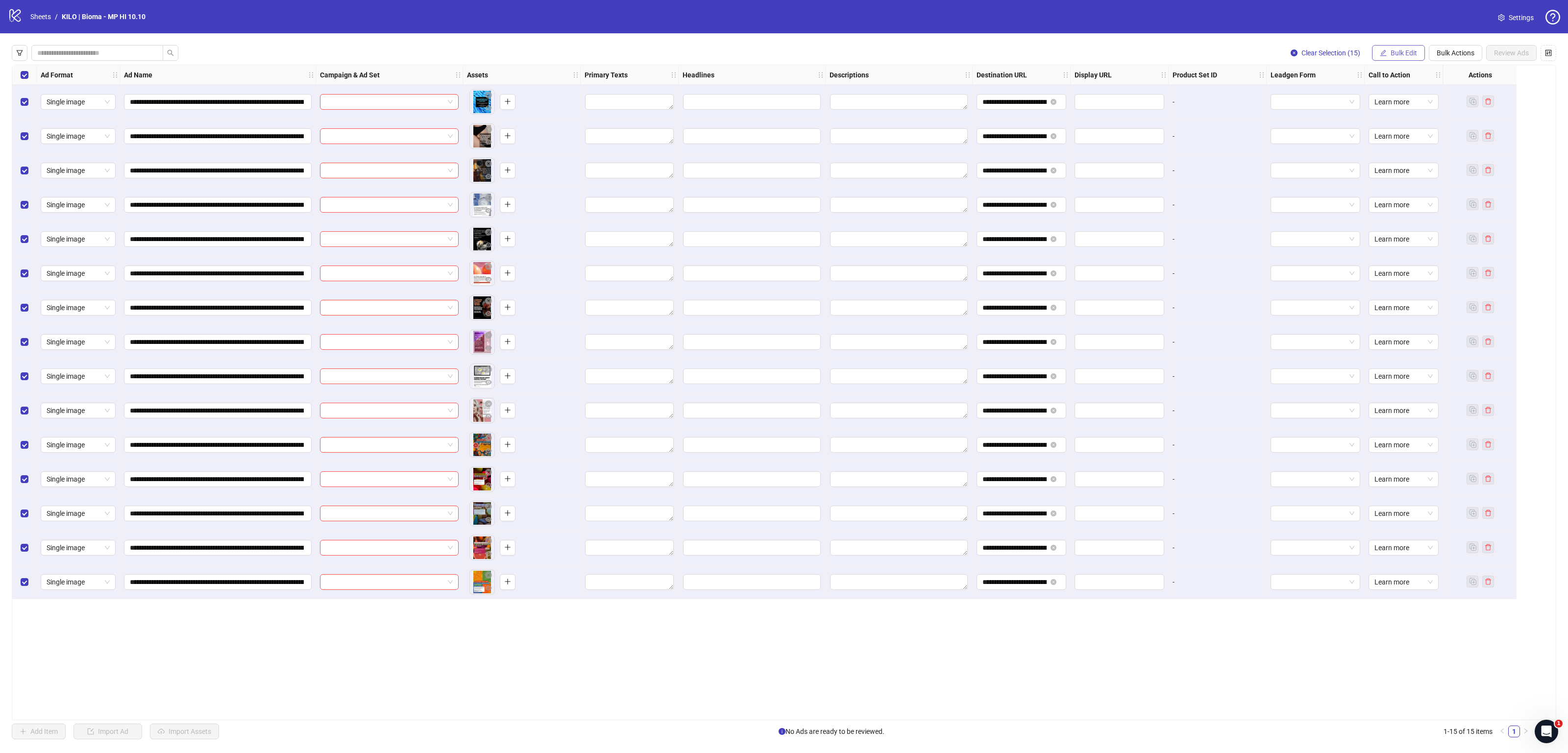
click at [1411, 46] on button "Bulk Edit" at bounding box center [1398, 53] width 53 height 16
click at [1398, 141] on li "Headlines" at bounding box center [1407, 136] width 70 height 16
click at [1337, 116] on div "Press Shift+Enter to add new input" at bounding box center [1371, 112] width 113 height 16
click at [1306, 113] on input "Multi-input container - paste or copy values" at bounding box center [1371, 113] width 196 height 16
paste input "**********"
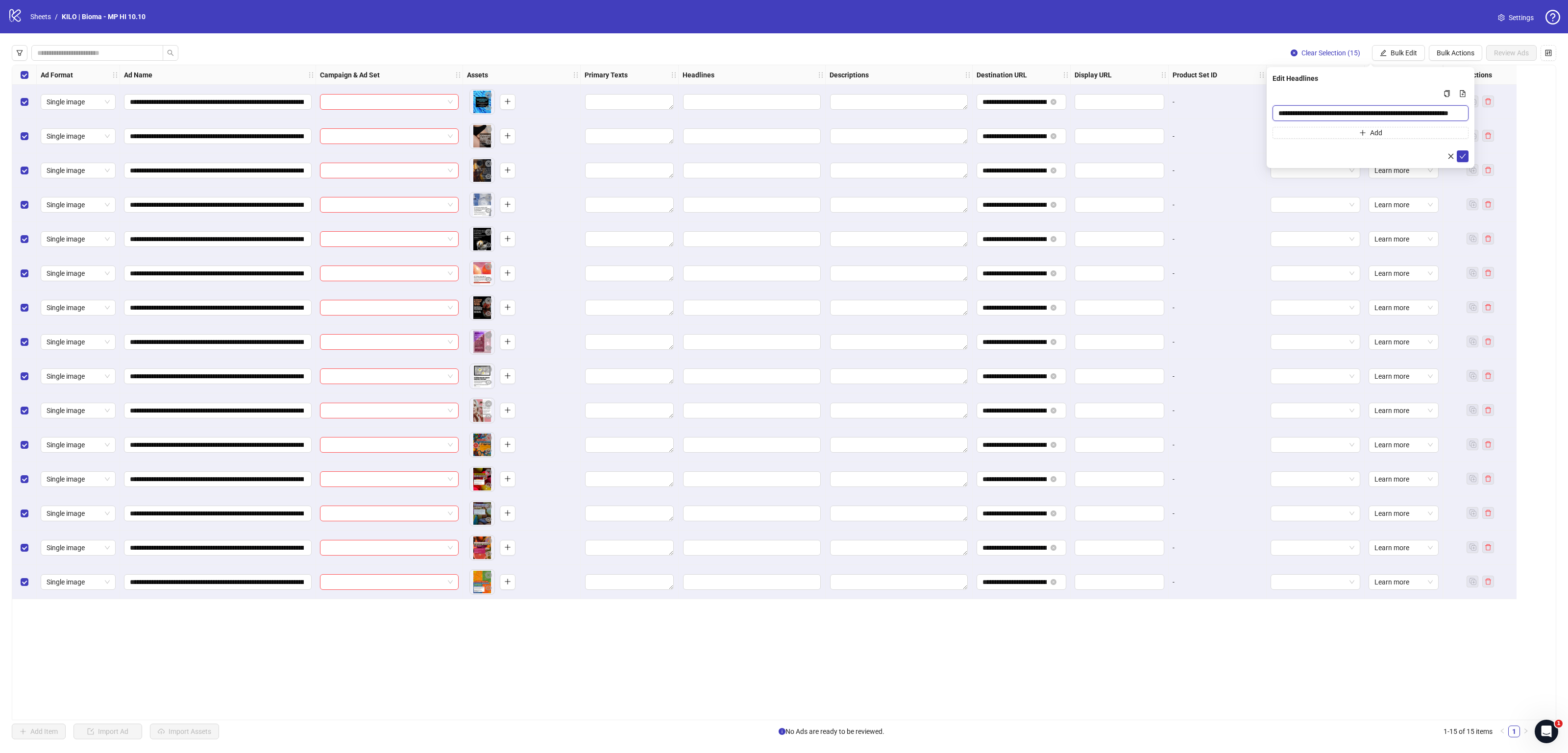
scroll to position [0, 37]
type input "**********"
click at [1465, 159] on icon "check" at bounding box center [1462, 156] width 7 height 7
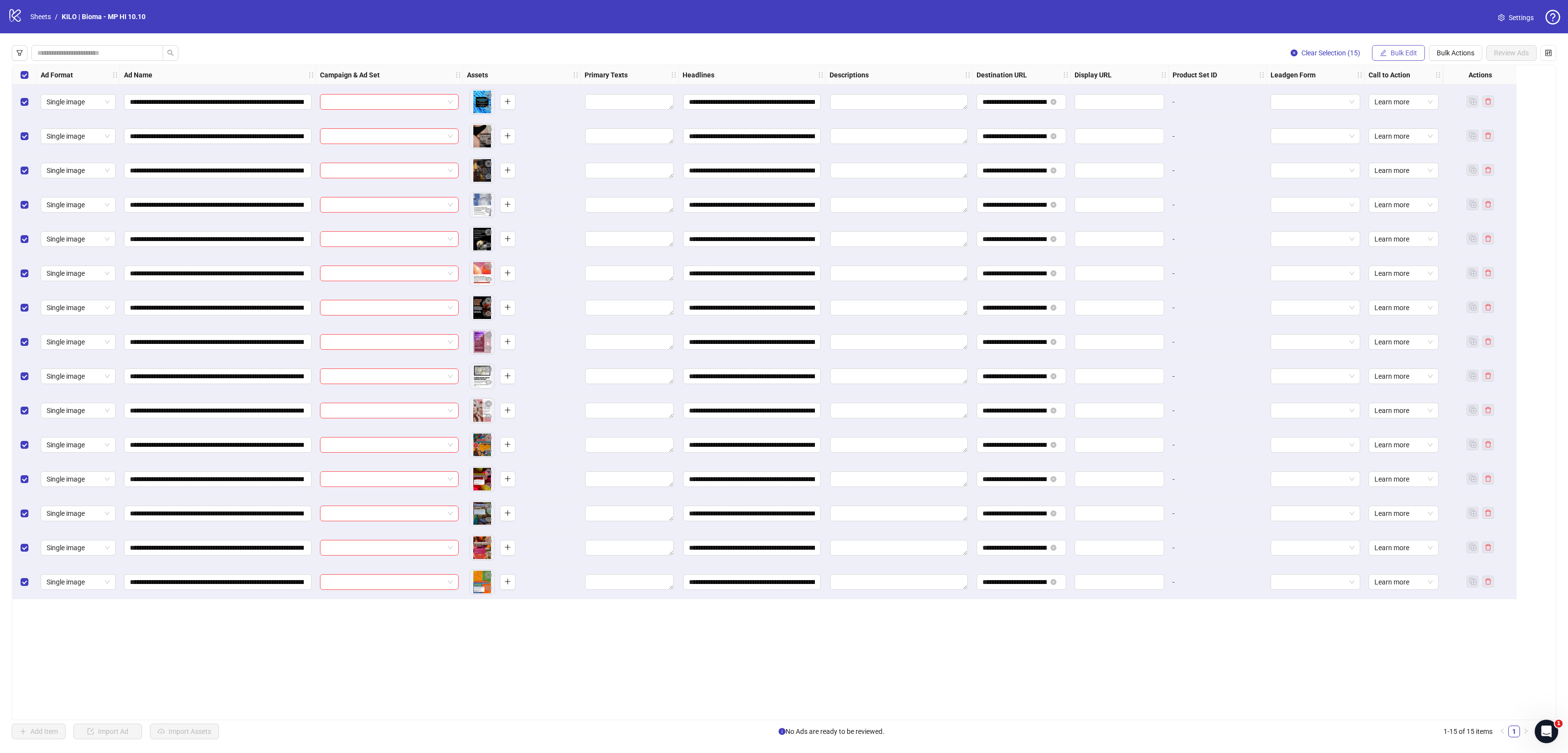
click at [1393, 47] on button "Bulk Edit" at bounding box center [1398, 53] width 53 height 16
click at [1404, 124] on span "Primary Texts" at bounding box center [1407, 120] width 58 height 11
click at [1344, 122] on textarea "Multi-text input container - paste or copy values" at bounding box center [1371, 118] width 196 height 26
paste textarea "**********"
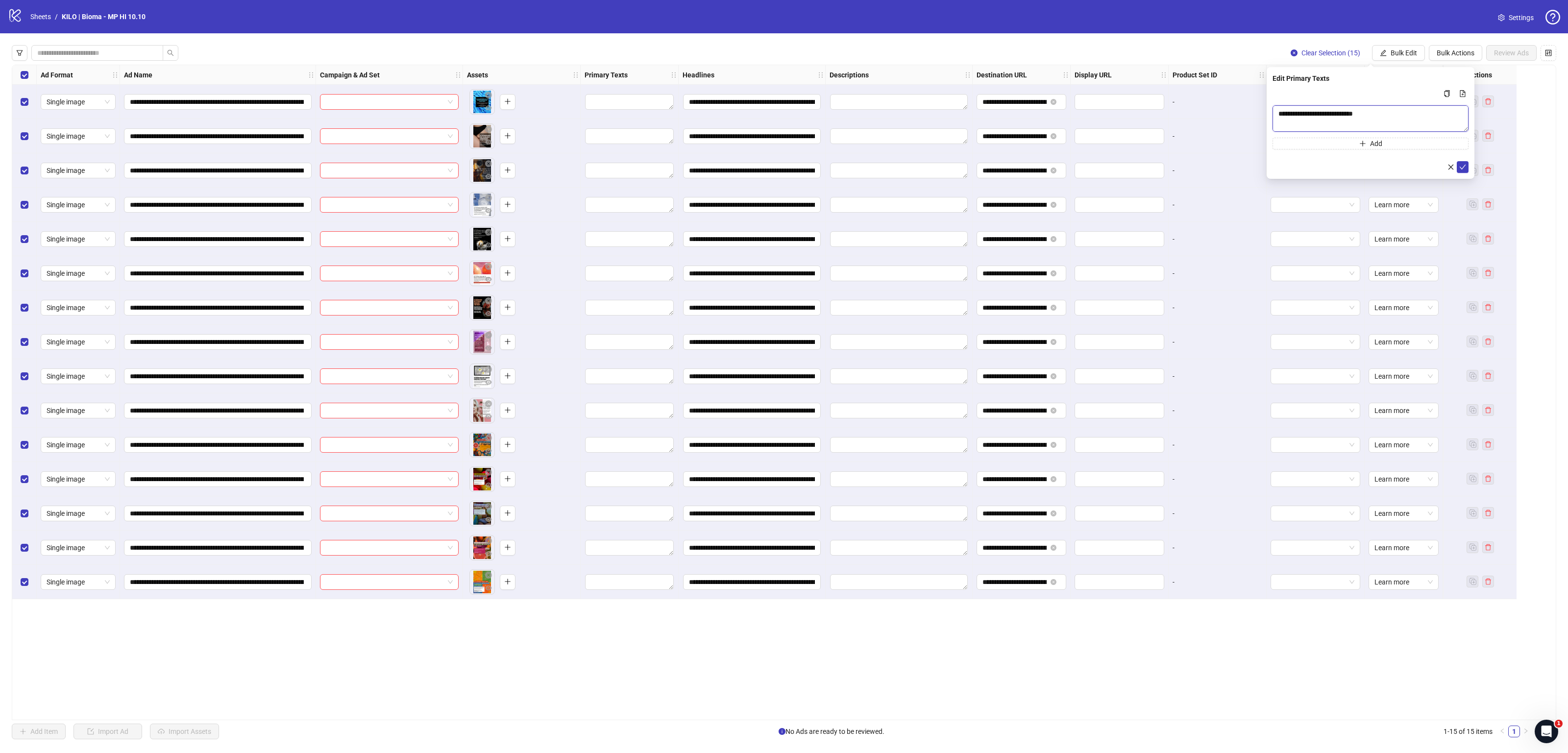
click at [1279, 122] on textarea "**********" at bounding box center [1371, 118] width 196 height 26
type textarea "**********"
click at [1465, 167] on icon "check" at bounding box center [1462, 167] width 7 height 7
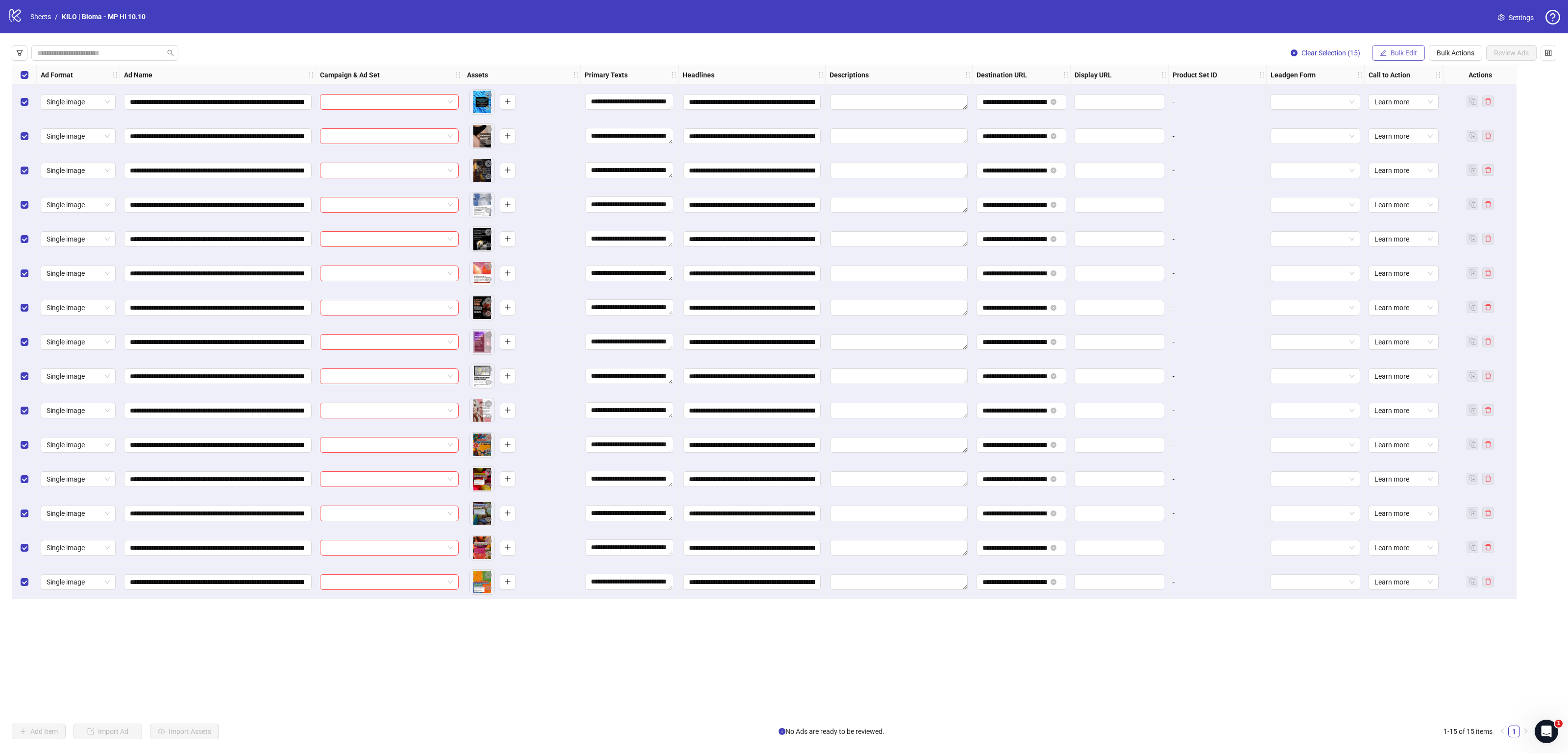
click at [1404, 54] on span "Bulk Edit" at bounding box center [1404, 52] width 26 height 8
click at [1391, 155] on span "Descriptions" at bounding box center [1407, 152] width 58 height 11
click at [1323, 119] on textarea "Multi-text input container - paste or copy values" at bounding box center [1371, 118] width 196 height 26
paste textarea "**********"
type textarea "**********"
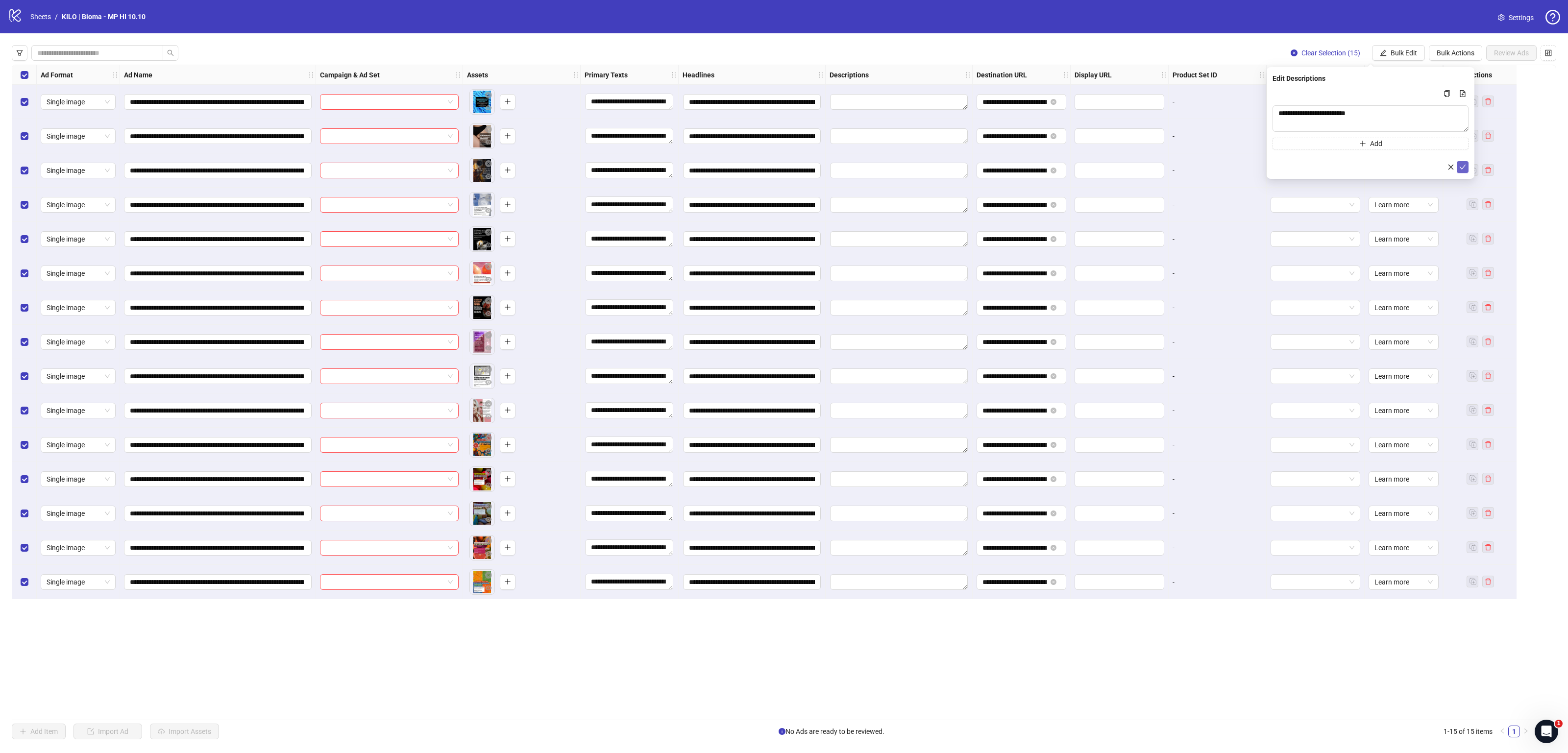
click at [1465, 165] on icon "check" at bounding box center [1462, 167] width 7 height 7
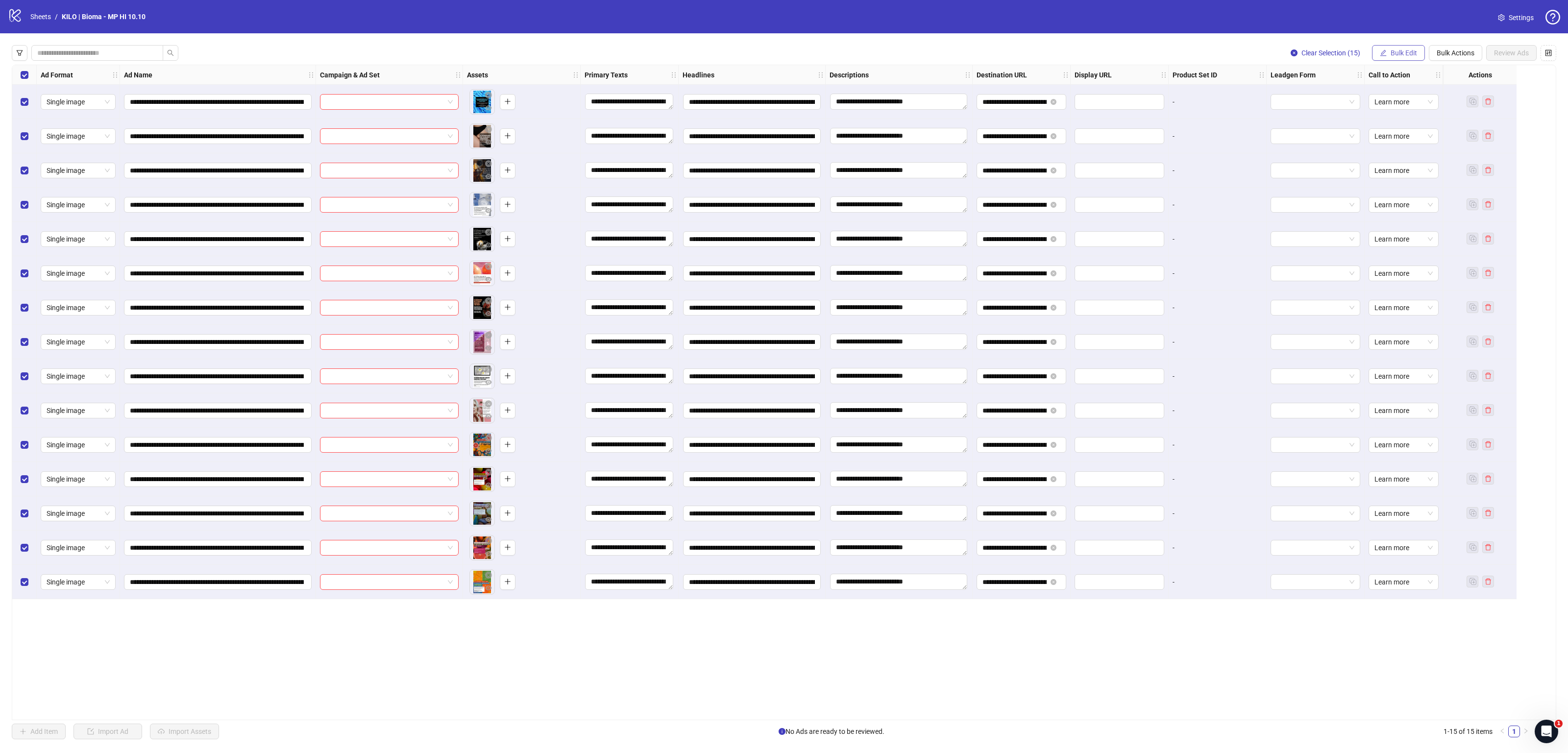
click at [1406, 49] on span "Bulk Edit" at bounding box center [1404, 52] width 26 height 8
drag, startPoint x: 1401, startPoint y: 108, endPoint x: 1399, endPoint y: 91, distance: 17.1
click at [1399, 91] on ul "Ad Format Name Campaign & Ad Set Primary Texts Headlines Descriptions Destinati…" at bounding box center [1408, 144] width 74 height 161
click at [1399, 91] on span "Name" at bounding box center [1407, 89] width 58 height 11
click at [1345, 99] on span "Replace" at bounding box center [1370, 96] width 184 height 15
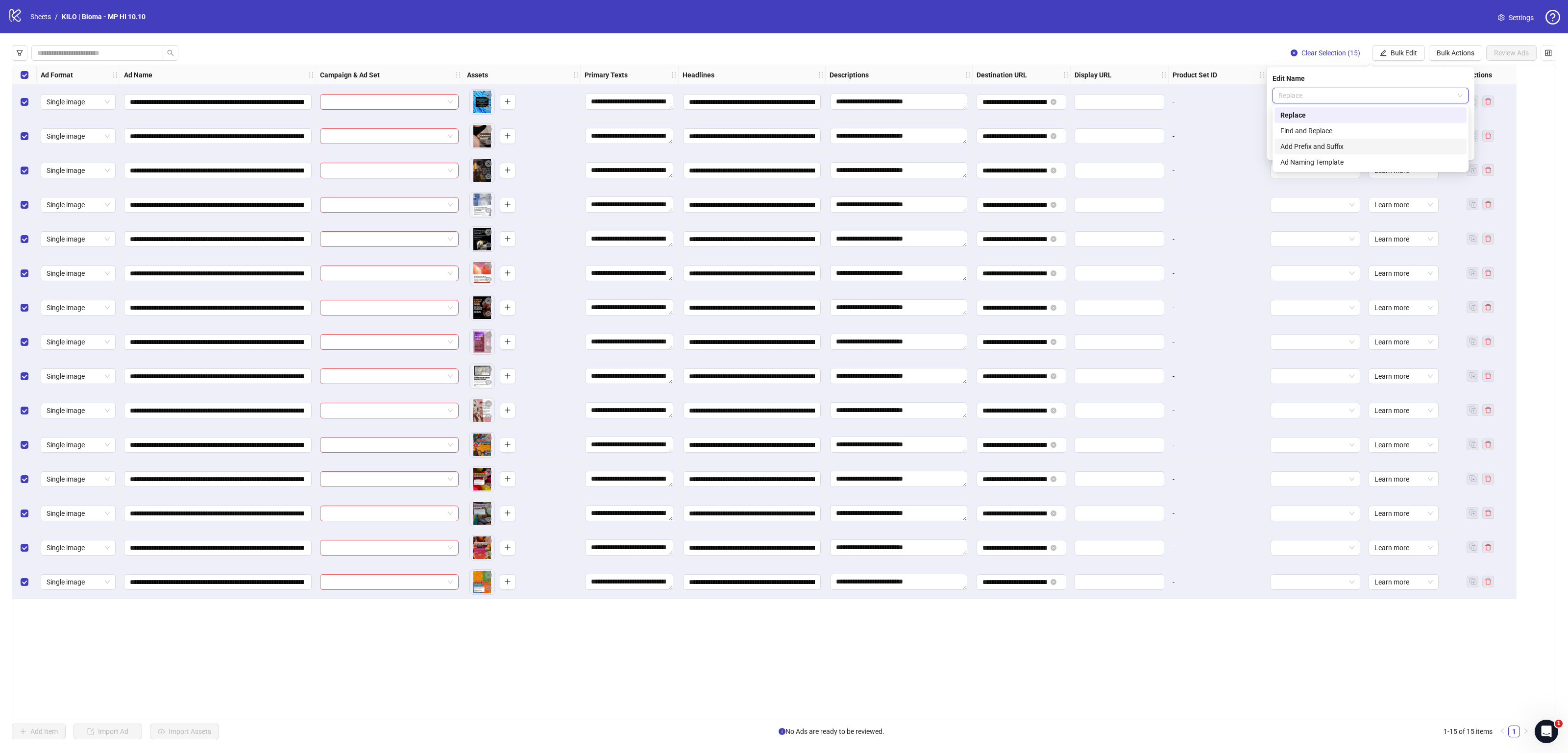
click at [1285, 149] on div "Add Prefix and Suffix" at bounding box center [1370, 147] width 180 height 11
click at [1285, 149] on input "text" at bounding box center [1371, 150] width 196 height 16
paste input "**********"
type input "**********"
click at [1461, 172] on icon "check" at bounding box center [1462, 175] width 7 height 7
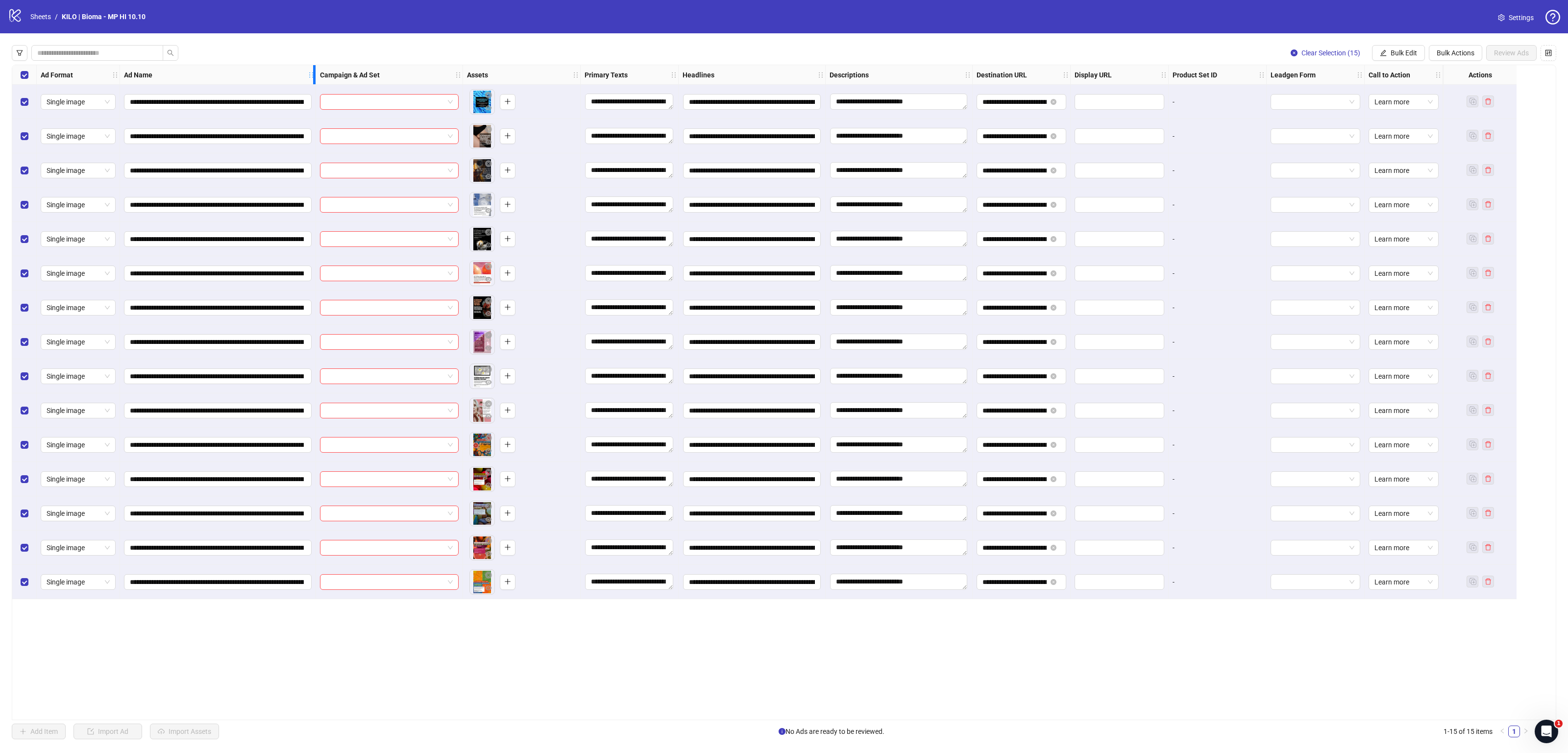
drag, startPoint x: 313, startPoint y: 69, endPoint x: 710, endPoint y: 89, distance: 397.5
click at [710, 89] on div "**********" at bounding box center [764, 332] width 1504 height 534
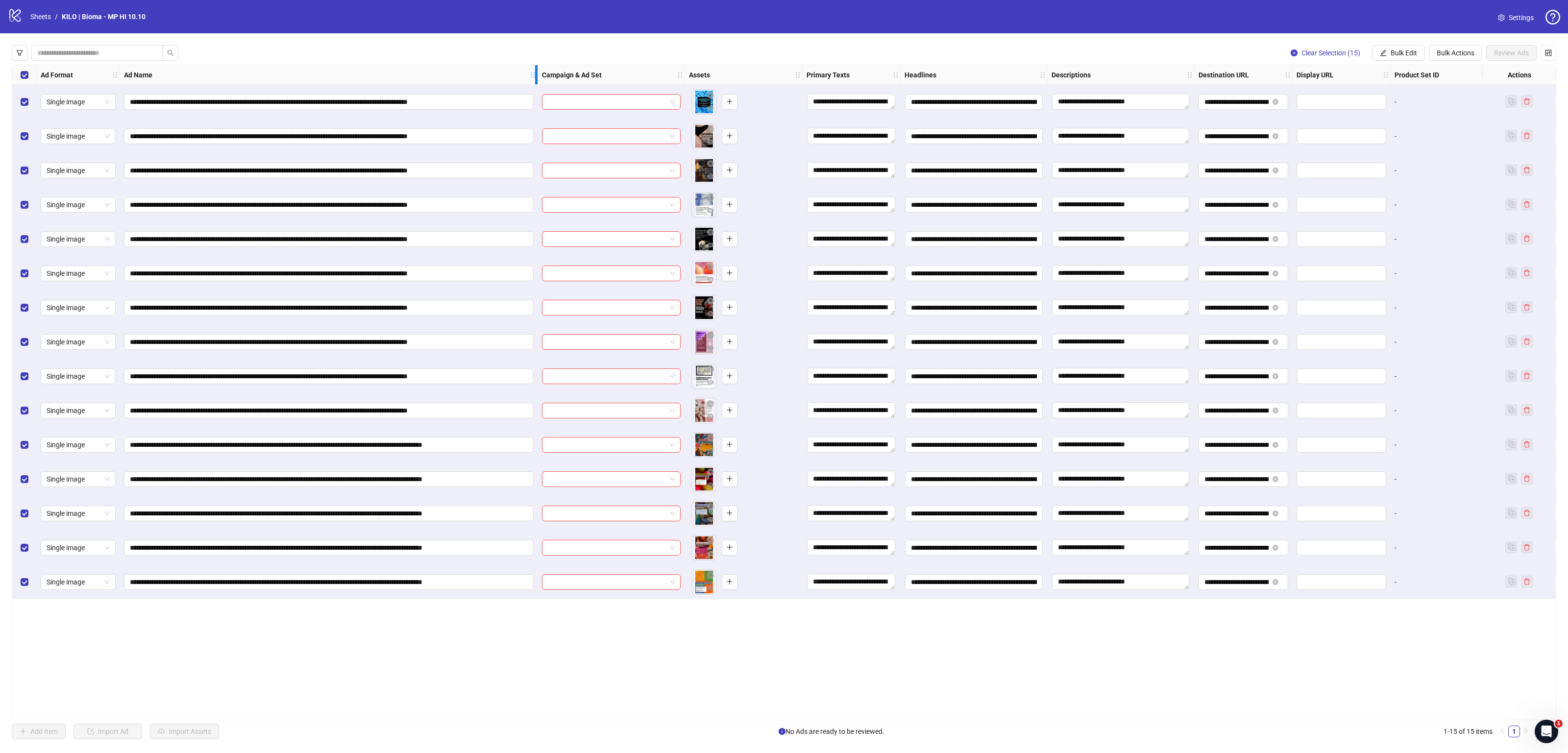
drag, startPoint x: 711, startPoint y: 77, endPoint x: 536, endPoint y: 104, distance: 177.1
click at [536, 104] on div "**********" at bounding box center [851, 332] width 1678 height 534
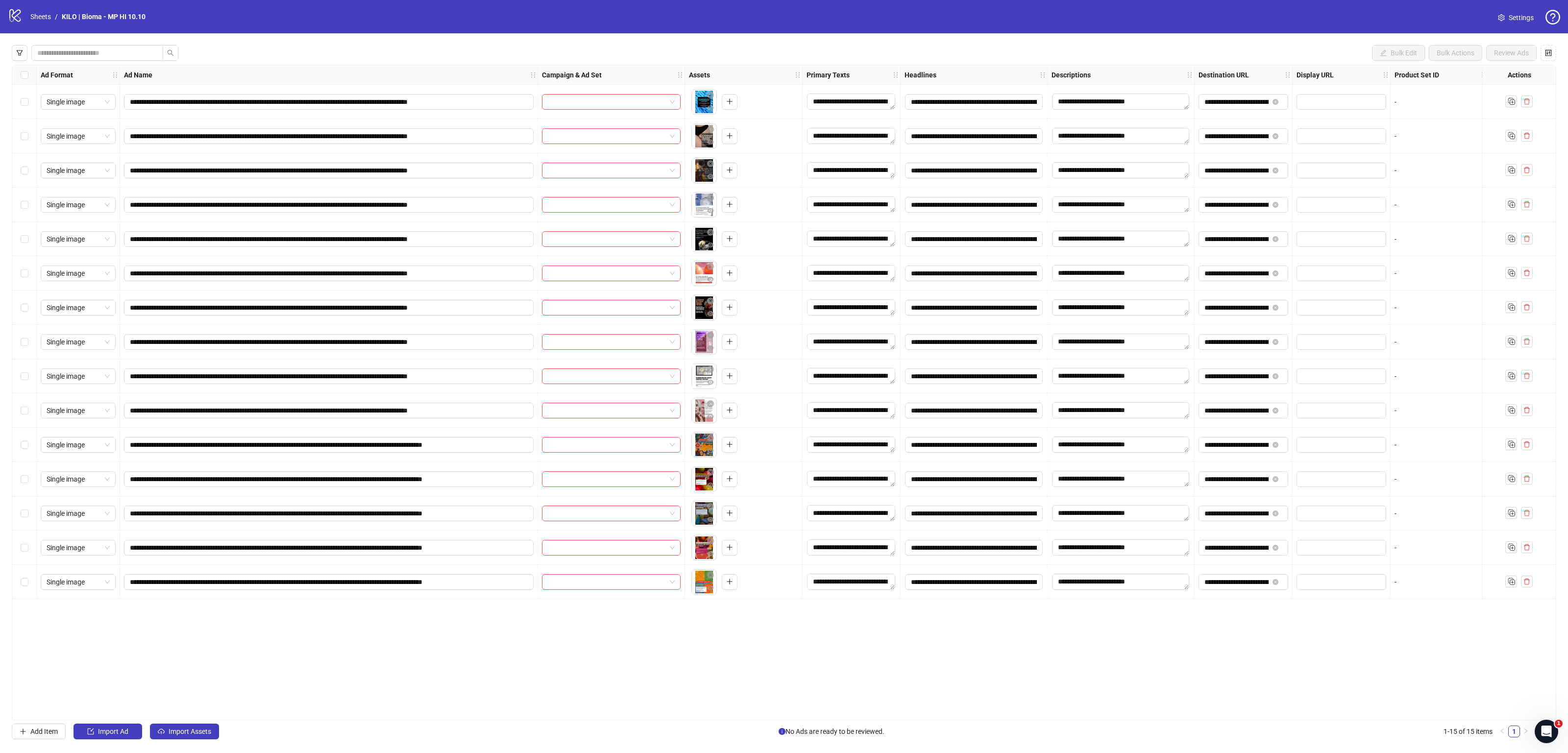
click at [24, 109] on div "Select row 1" at bounding box center [24, 102] width 24 height 34
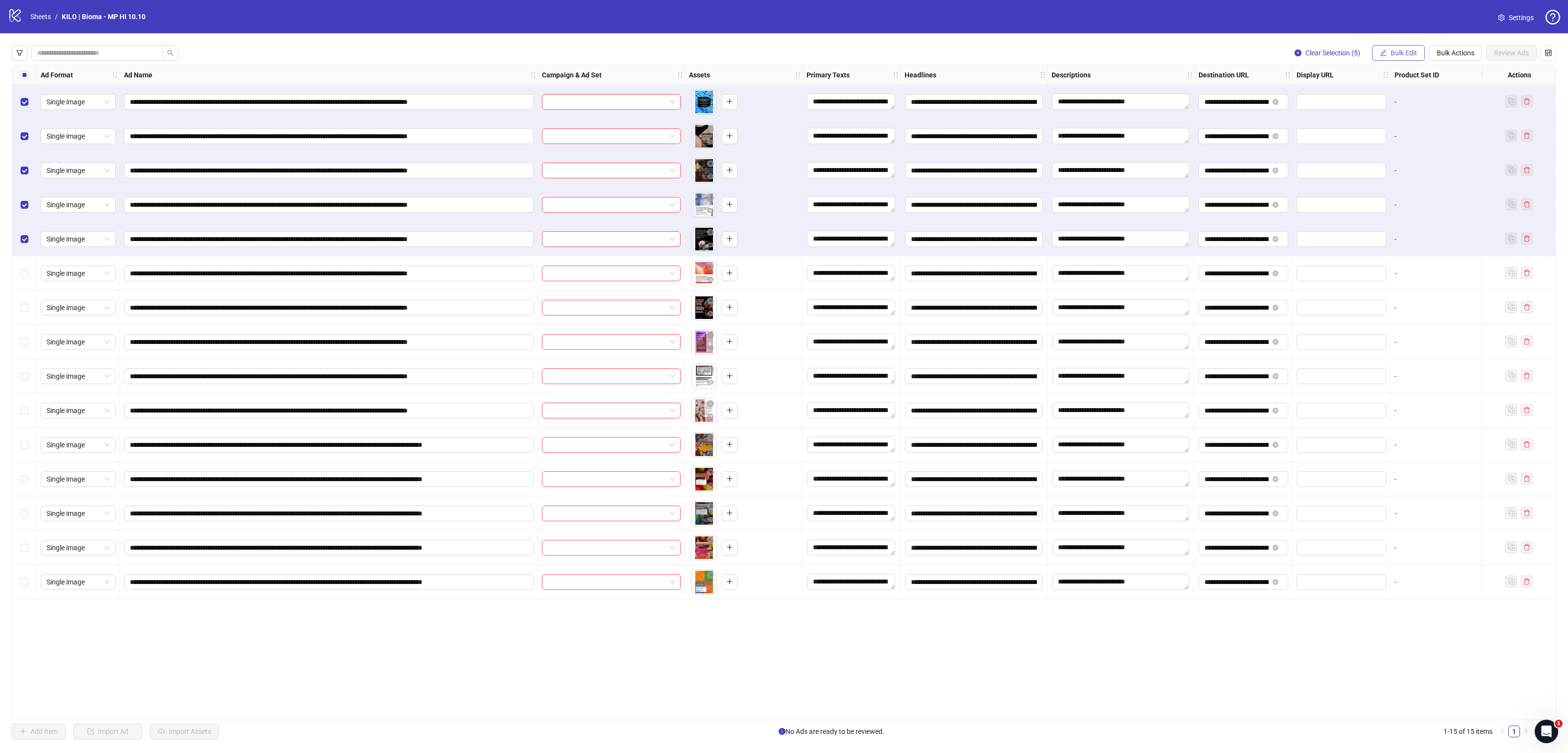
click at [1393, 50] on span "Bulk Edit" at bounding box center [1404, 52] width 26 height 8
click at [1401, 107] on span "Campaign & Ad Set" at bounding box center [1407, 105] width 58 height 11
click at [1366, 97] on input "search" at bounding box center [1366, 96] width 175 height 15
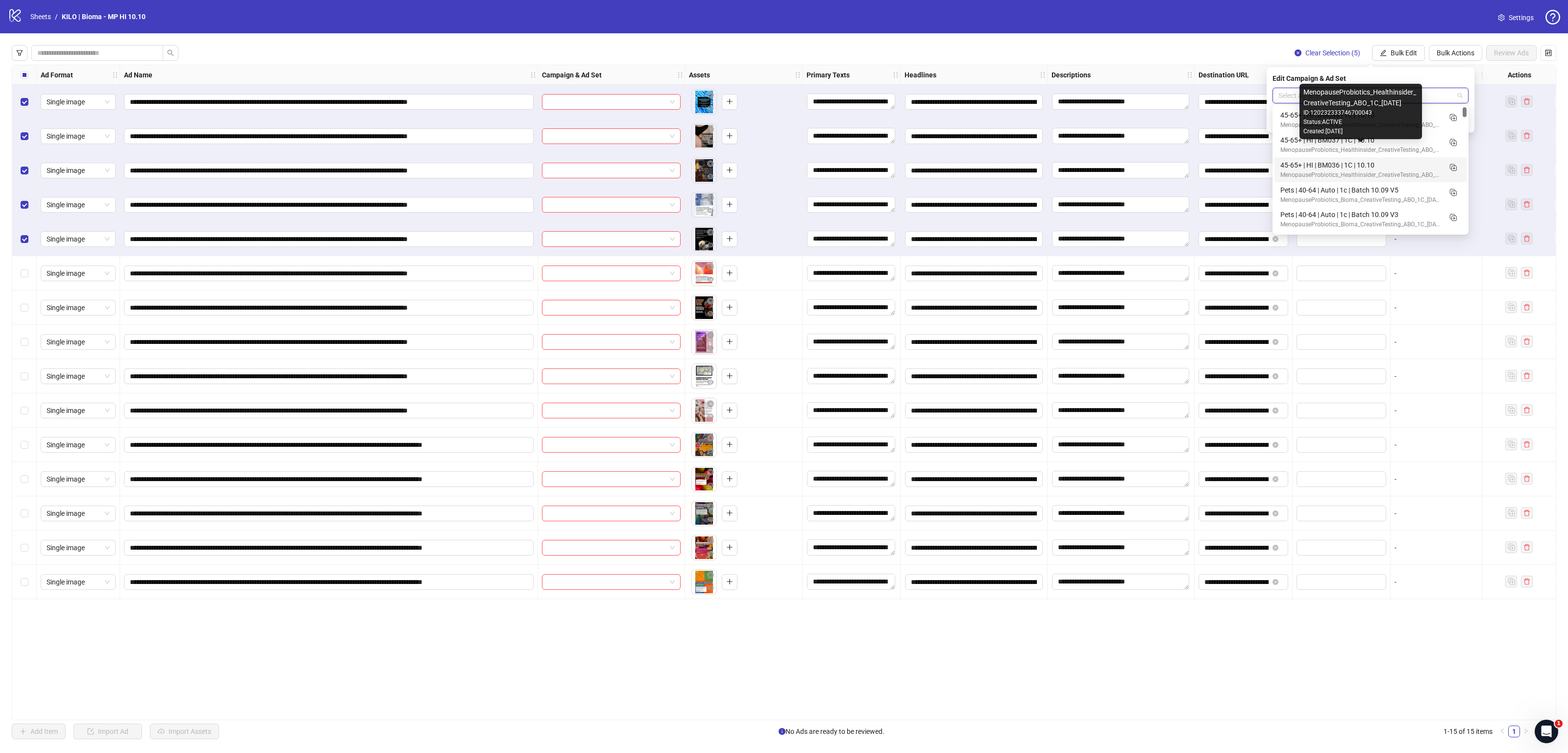
click at [1334, 164] on div "45-65+ | HI | BM036 | 1C | 10.10" at bounding box center [1360, 165] width 161 height 11
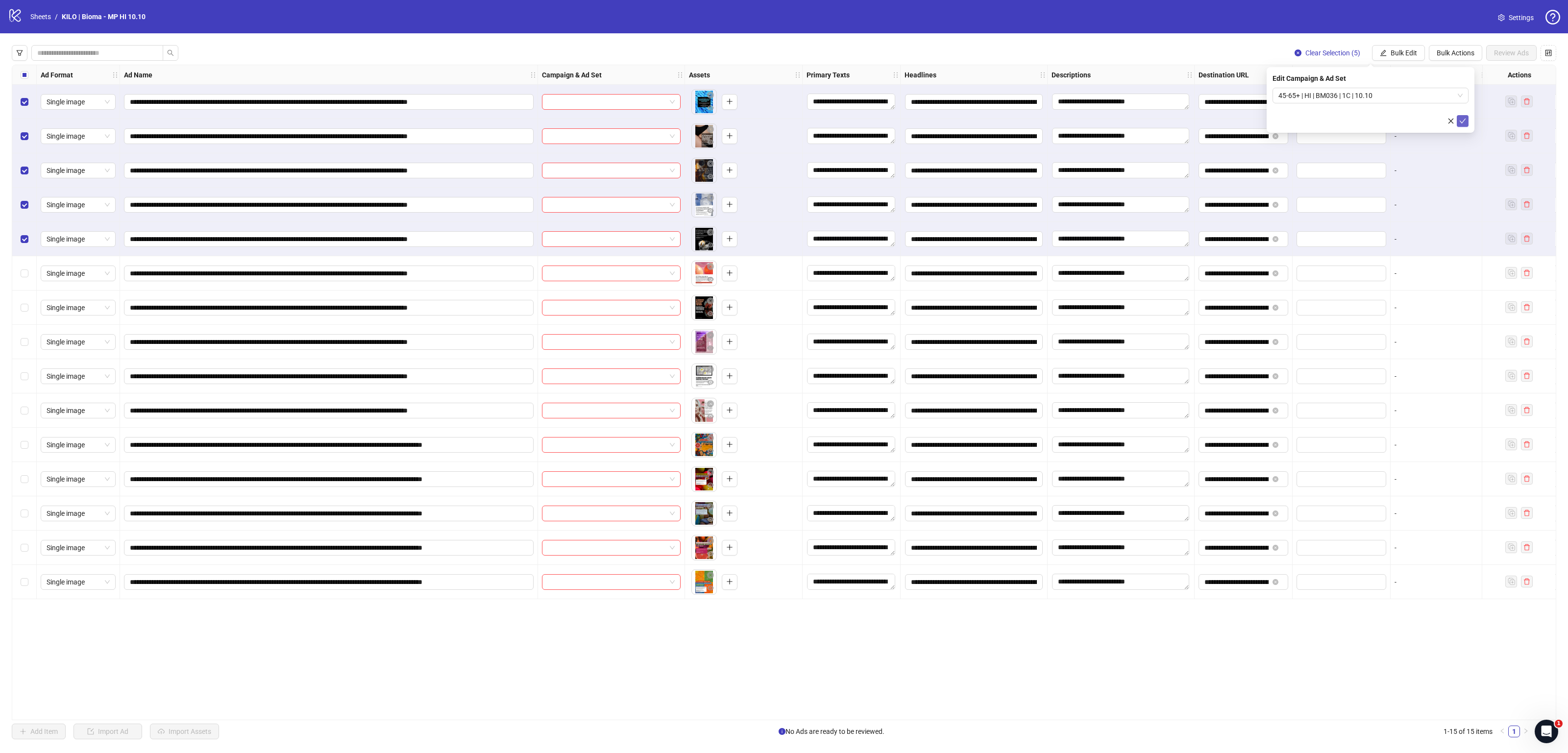
click at [1460, 119] on icon "check" at bounding box center [1462, 121] width 7 height 7
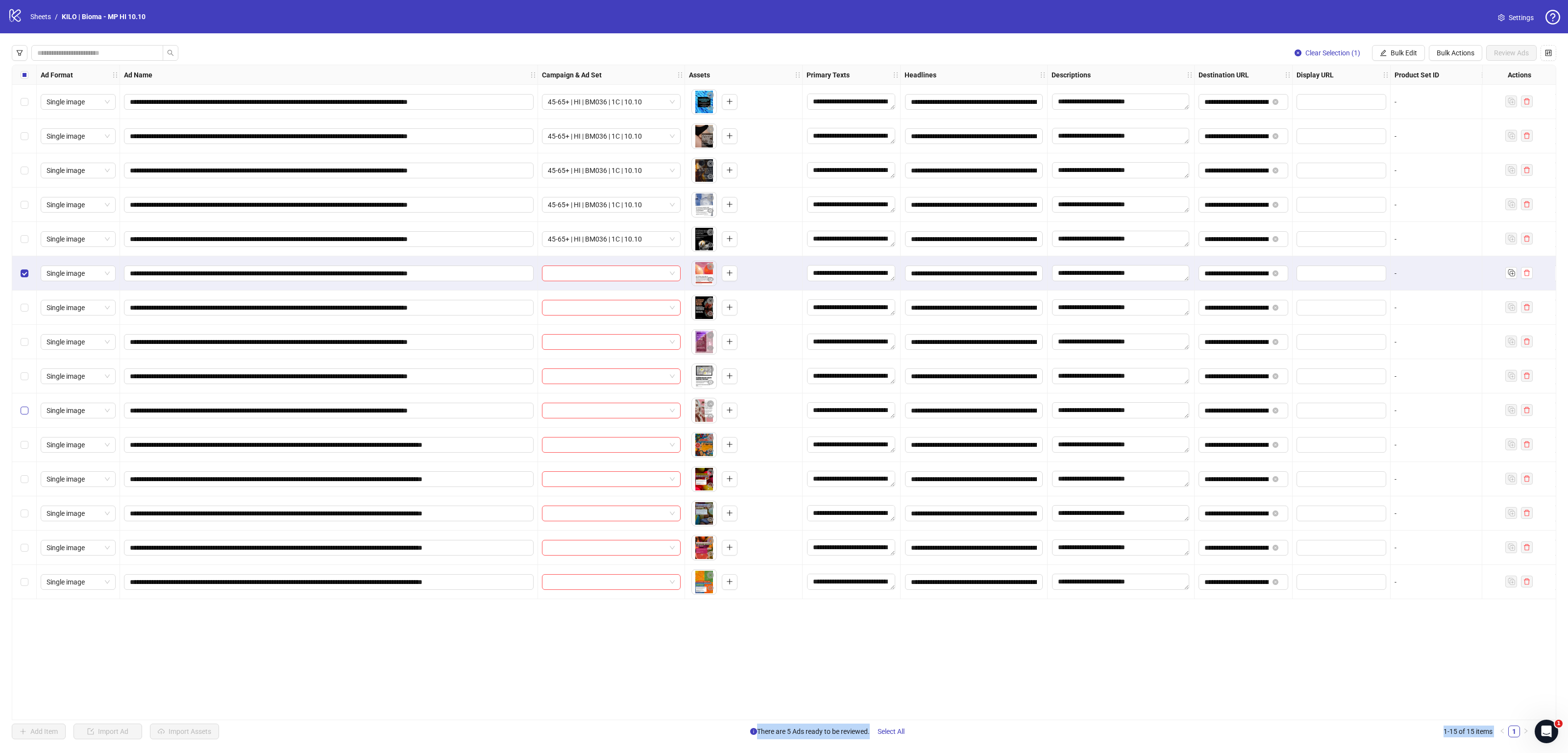
click at [21, 404] on div "Select row 10" at bounding box center [24, 410] width 24 height 34
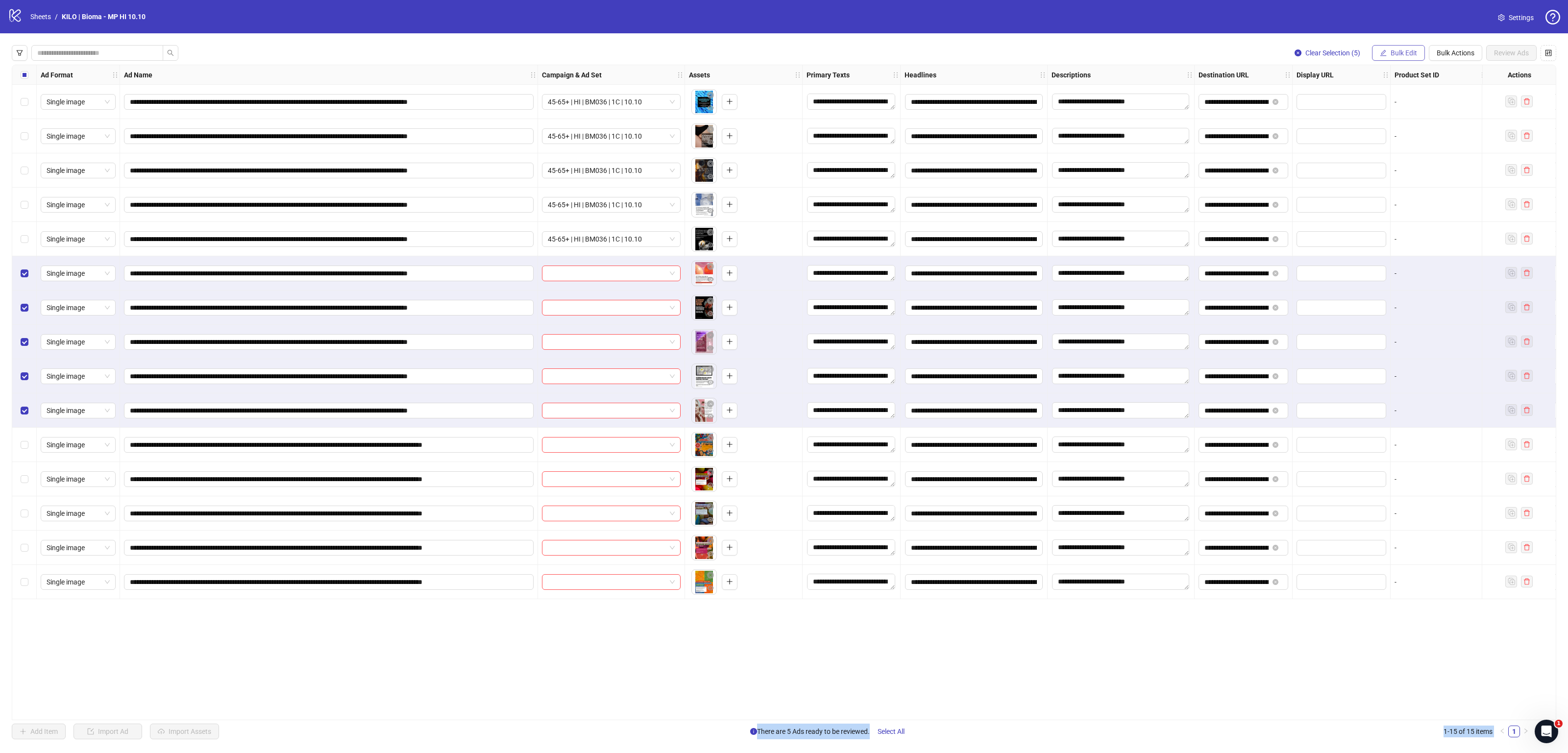
click at [1404, 54] on span "Bulk Edit" at bounding box center [1404, 52] width 26 height 8
click at [1411, 108] on span "Campaign & Ad Set" at bounding box center [1407, 105] width 58 height 11
click at [1421, 96] on input "search" at bounding box center [1366, 96] width 175 height 15
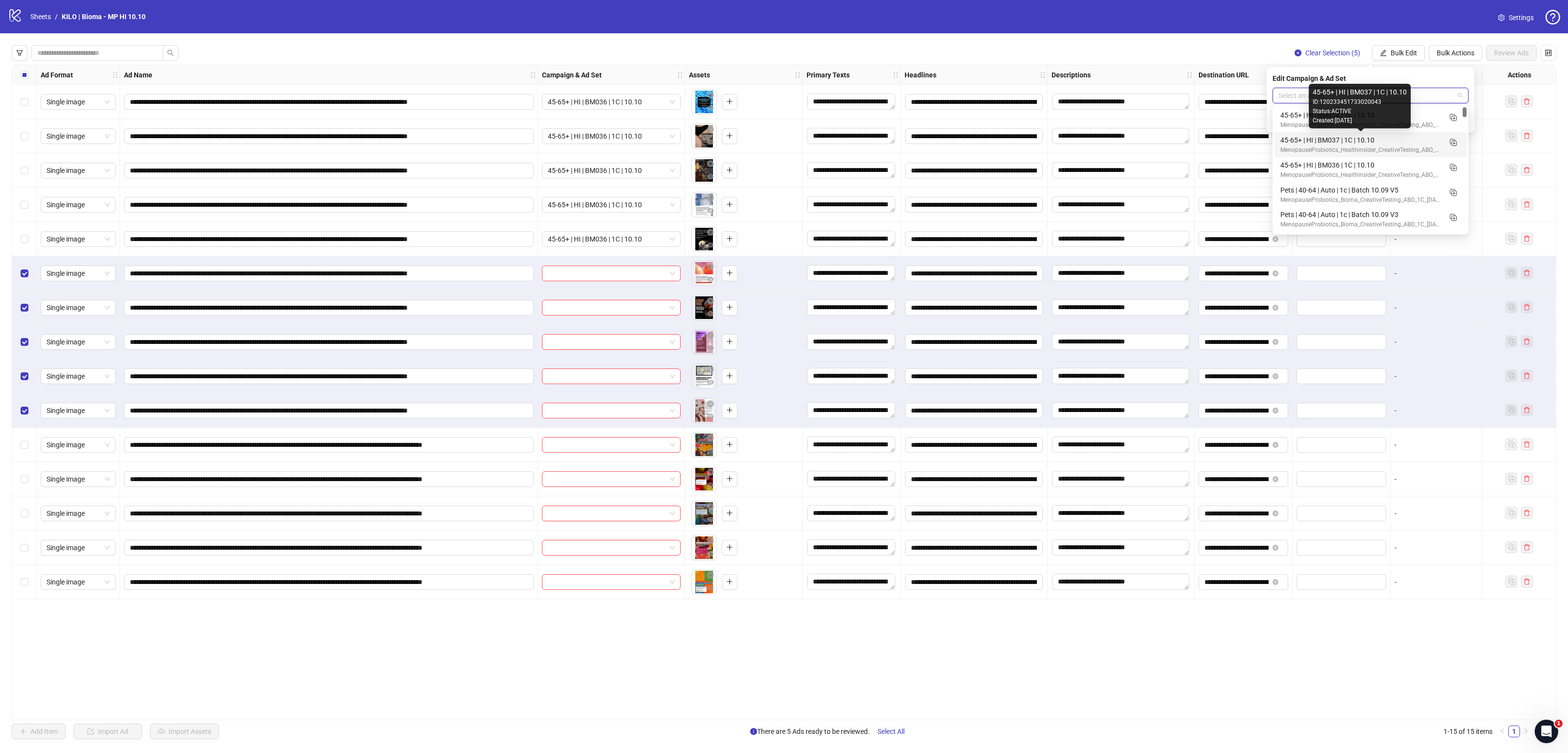
click at [1404, 144] on div "45-65+ | HI | BM037 | 1C | 10.10" at bounding box center [1360, 140] width 161 height 11
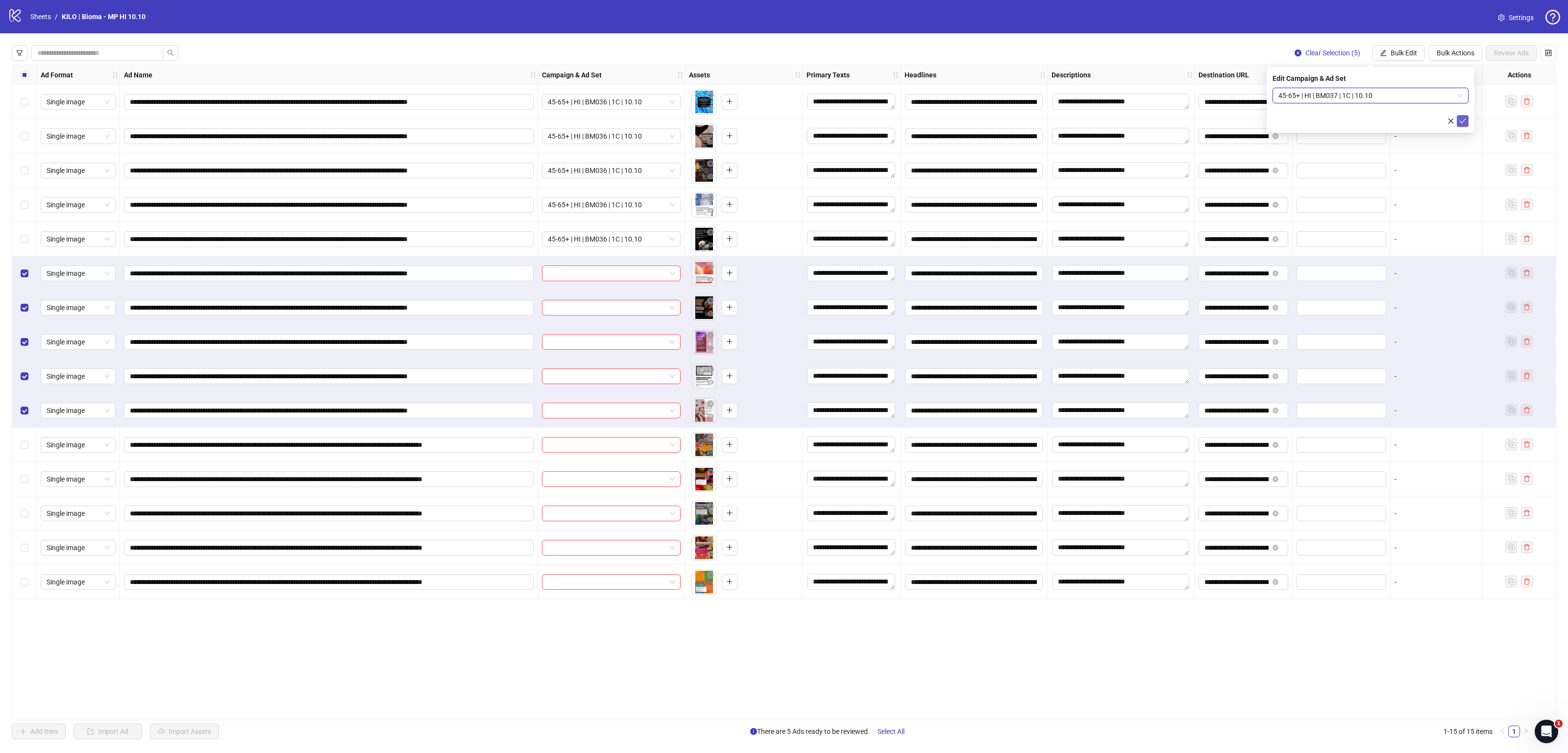
click at [1464, 117] on icon "check" at bounding box center [1462, 121] width 7 height 7
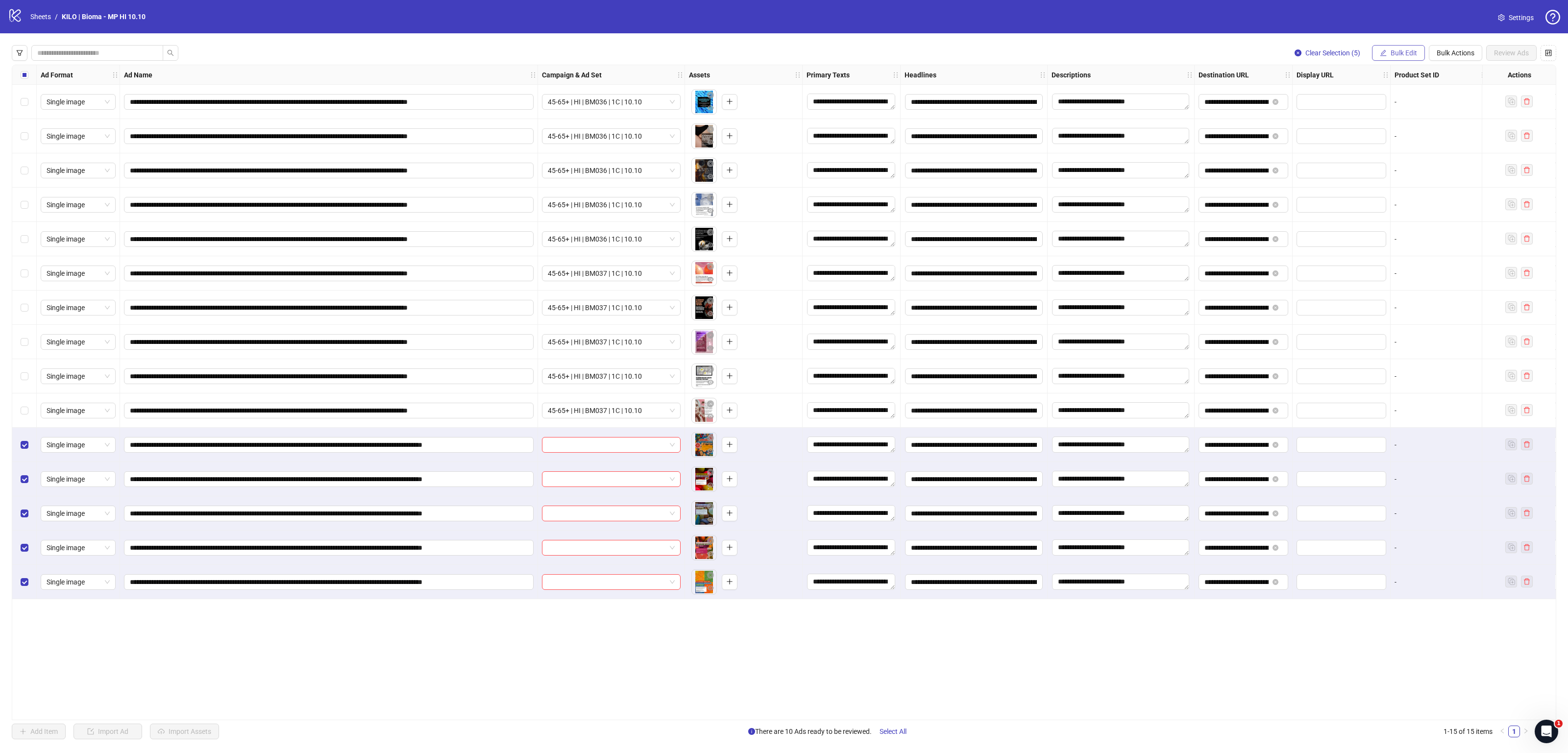
click at [1391, 53] on span "Bulk Edit" at bounding box center [1404, 52] width 26 height 8
click at [1406, 101] on span "Campaign & Ad Set" at bounding box center [1407, 105] width 58 height 11
click at [1425, 97] on input "search" at bounding box center [1366, 96] width 175 height 15
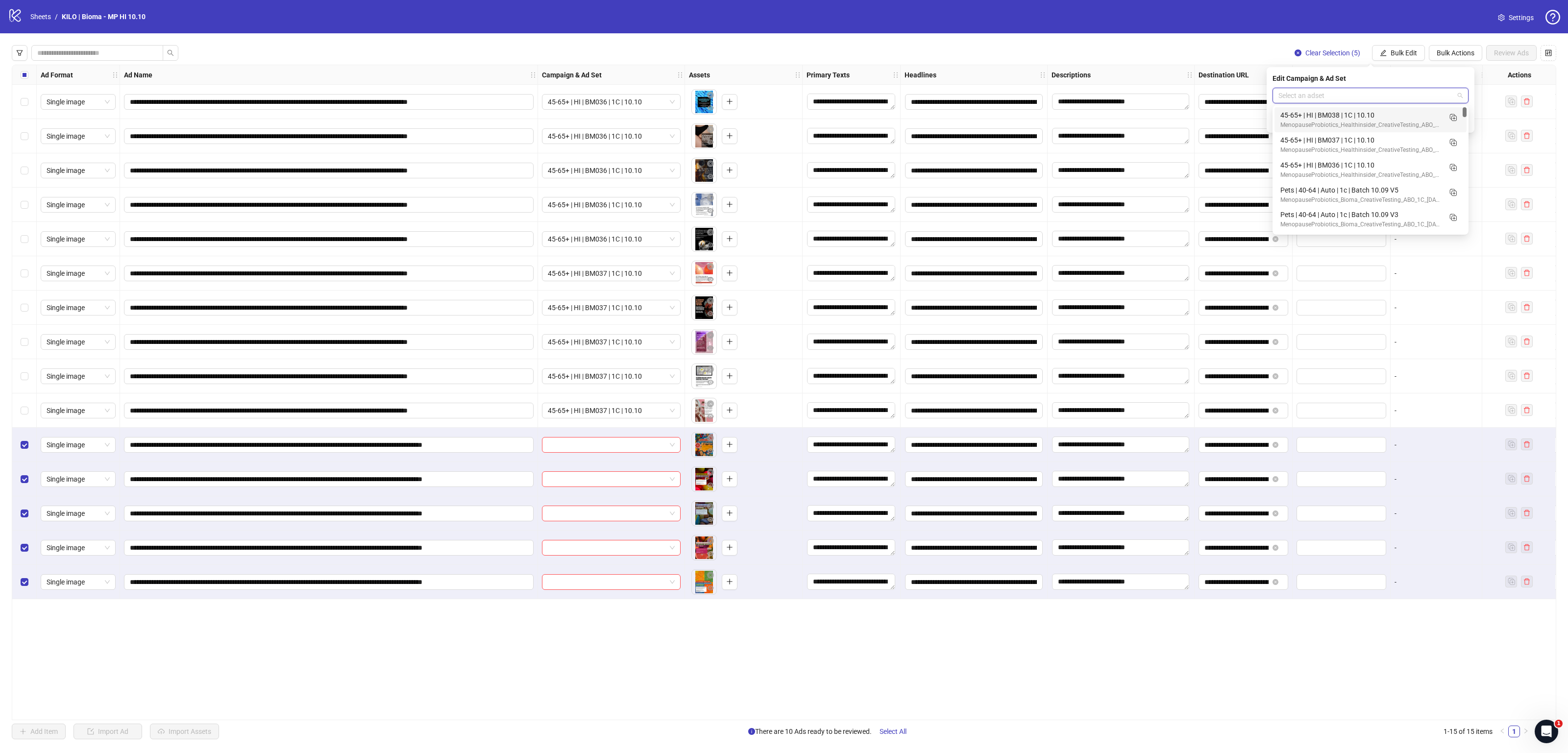
click at [1370, 112] on div "45-65+ | HI | BM038 | 1C | 10.10" at bounding box center [1360, 115] width 161 height 11
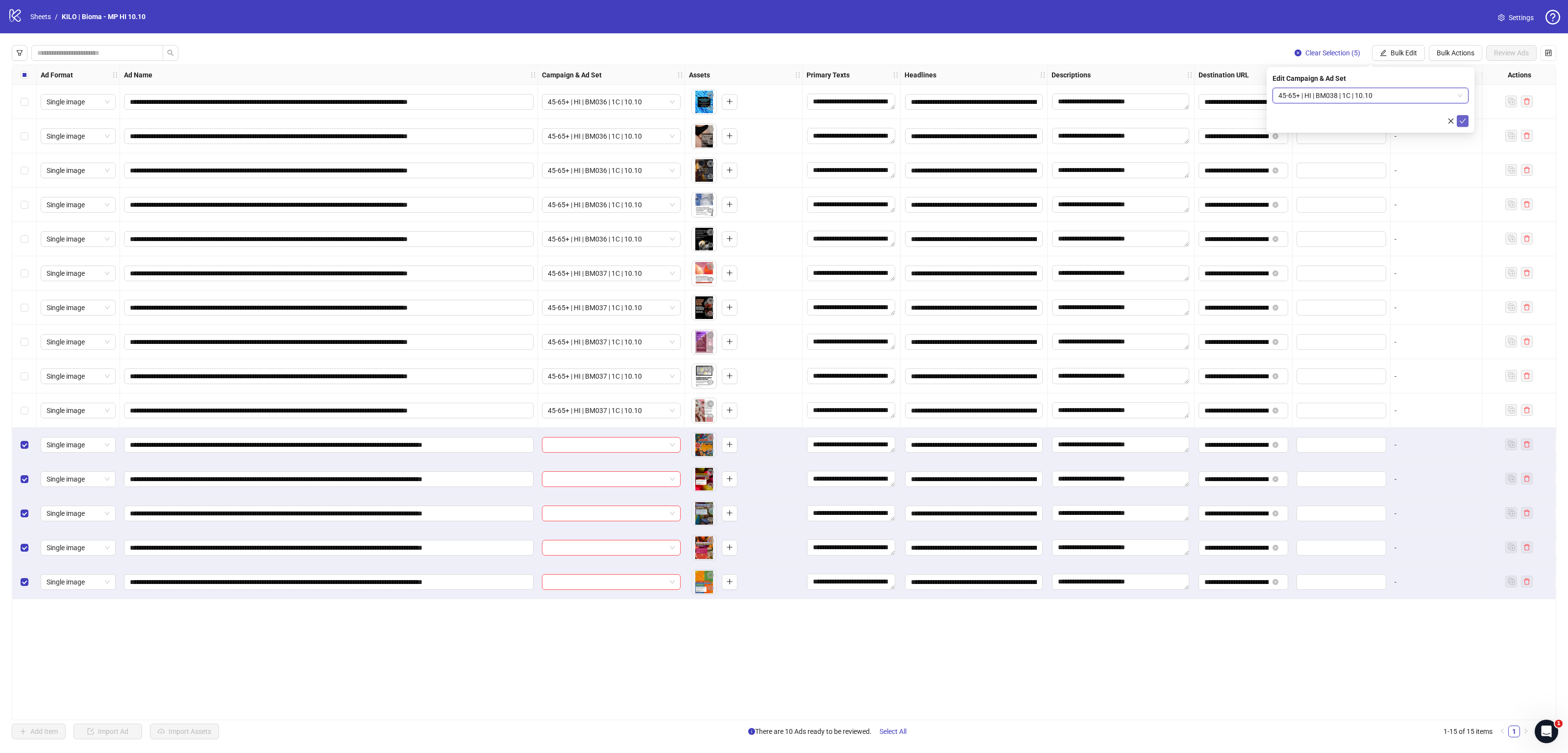
click at [1465, 120] on icon "check" at bounding box center [1462, 121] width 7 height 7
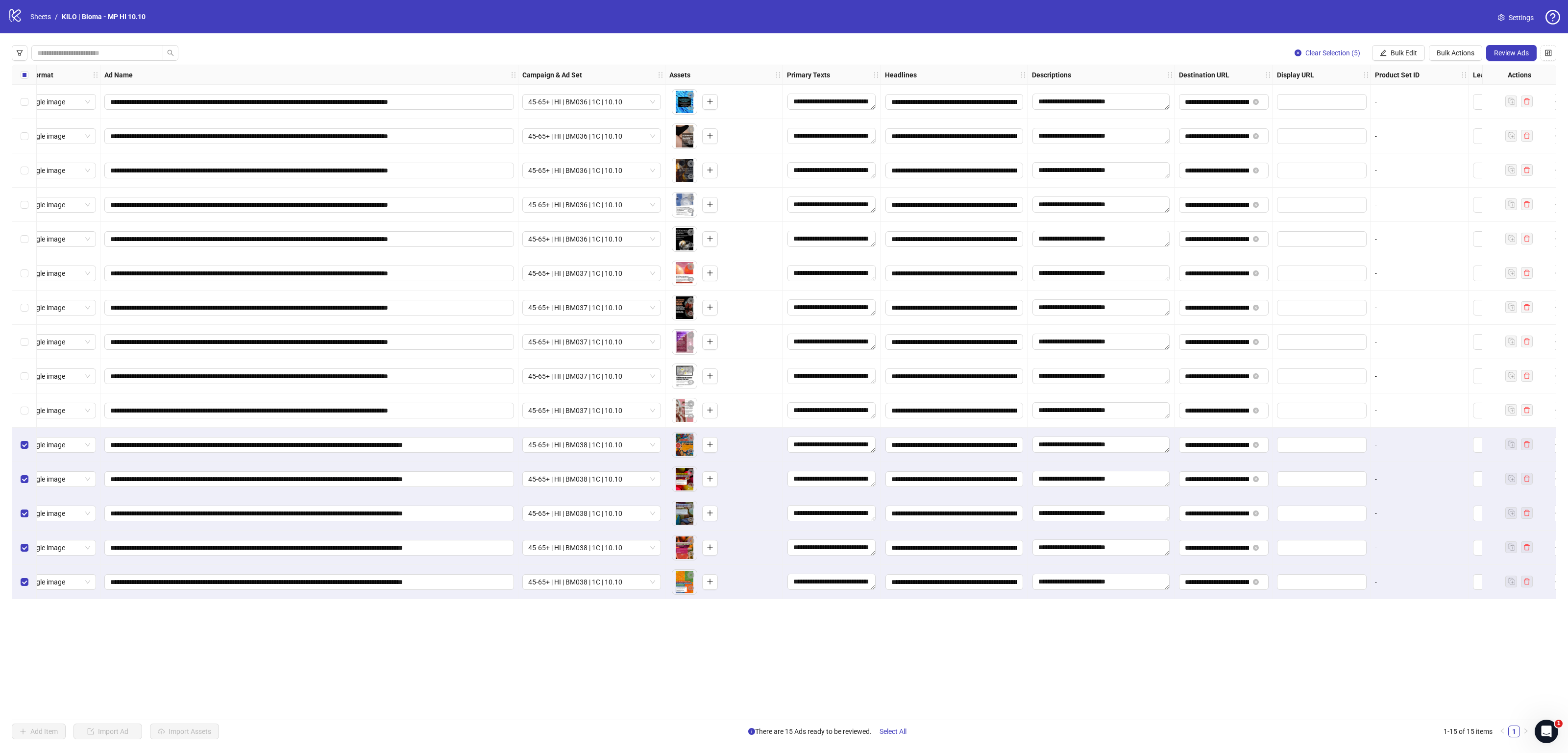
scroll to position [0, 182]
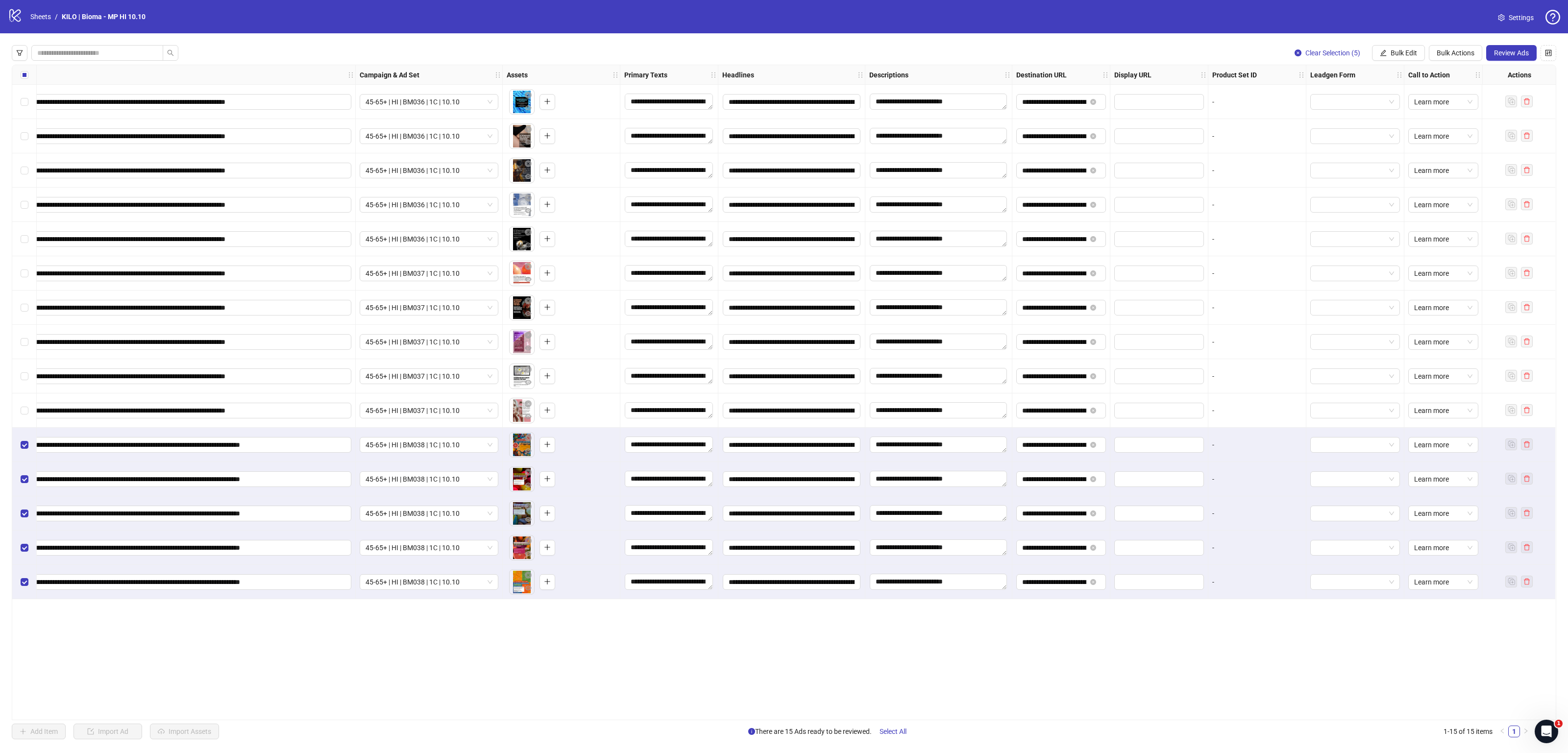
click at [23, 81] on div "Select all rows" at bounding box center [24, 75] width 24 height 19
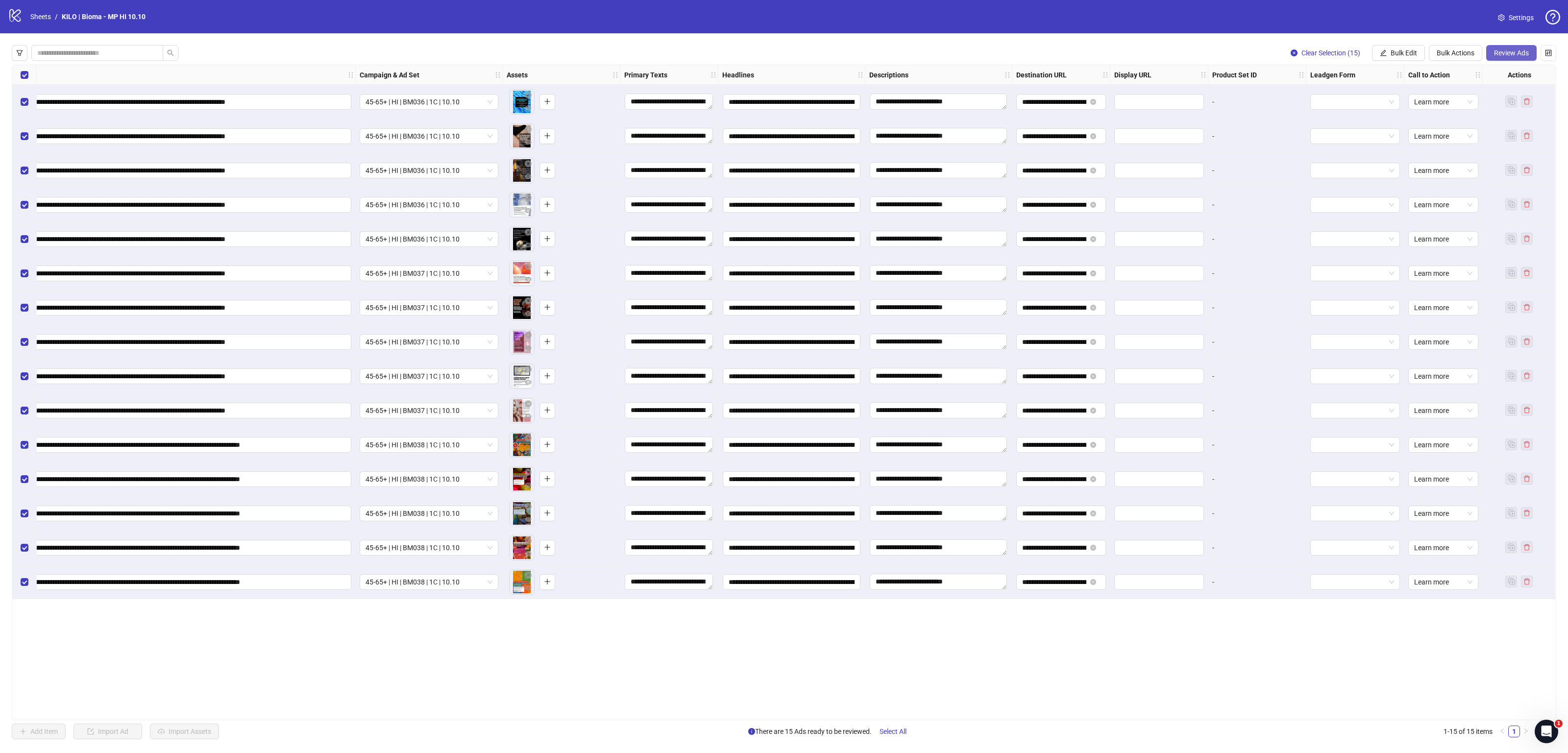
click at [1503, 53] on span "Review Ads" at bounding box center [1511, 52] width 35 height 8
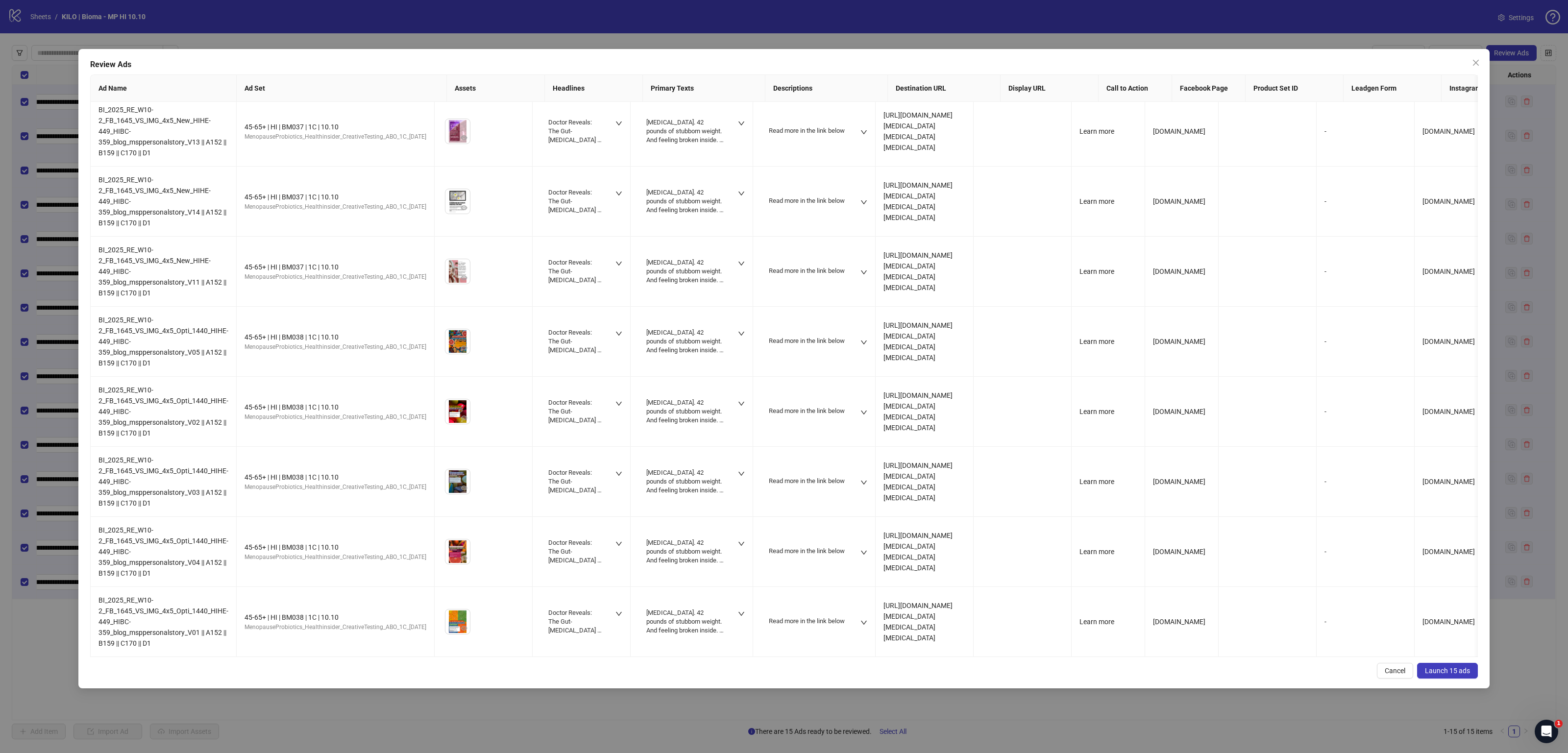
scroll to position [658, 0]
click at [1435, 666] on button "Launch 15 ads" at bounding box center [1447, 671] width 61 height 16
